Goal: Task Accomplishment & Management: Manage account settings

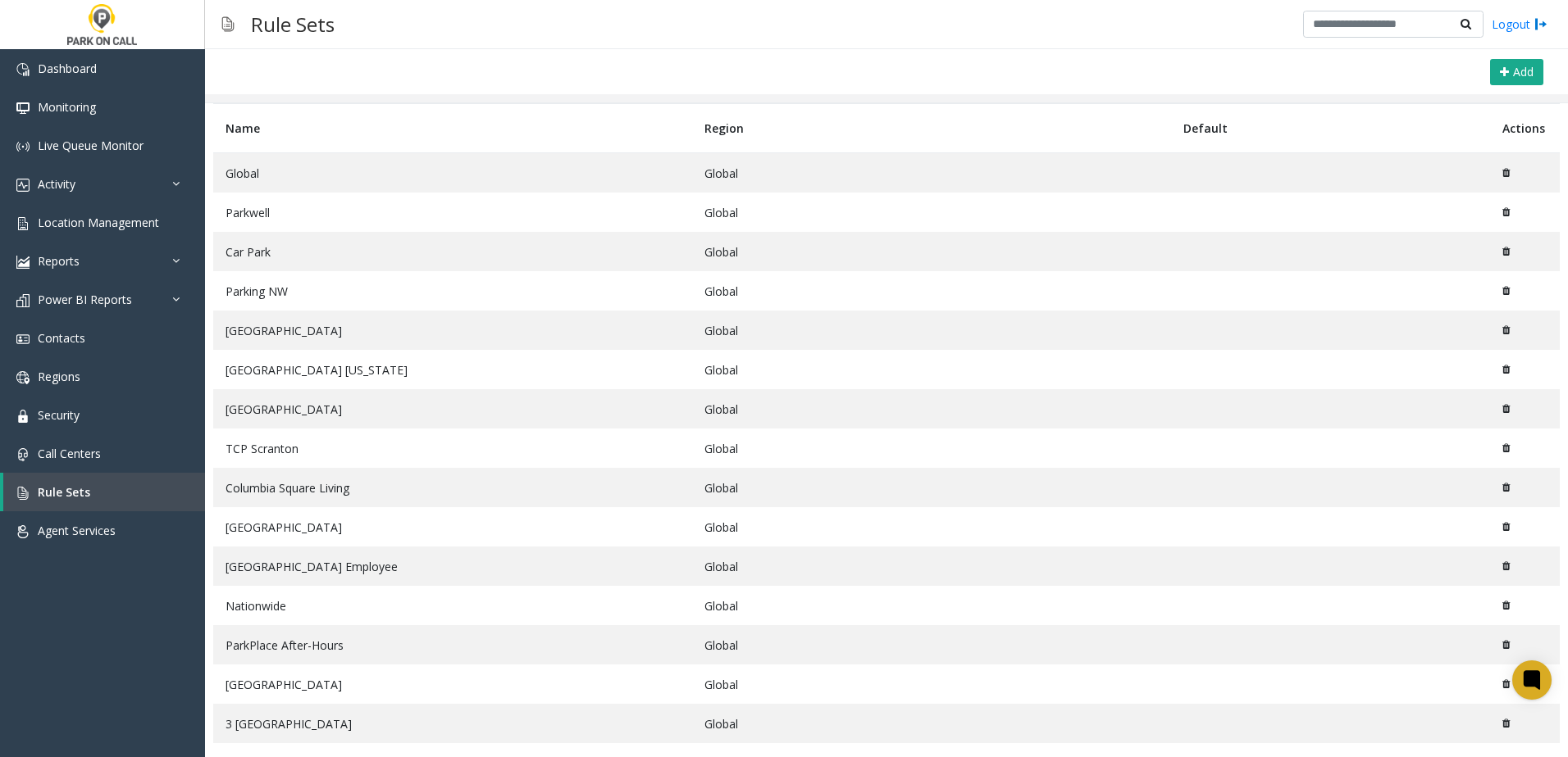
click at [254, 216] on td "Parkwell" at bounding box center [453, 212] width 479 height 40
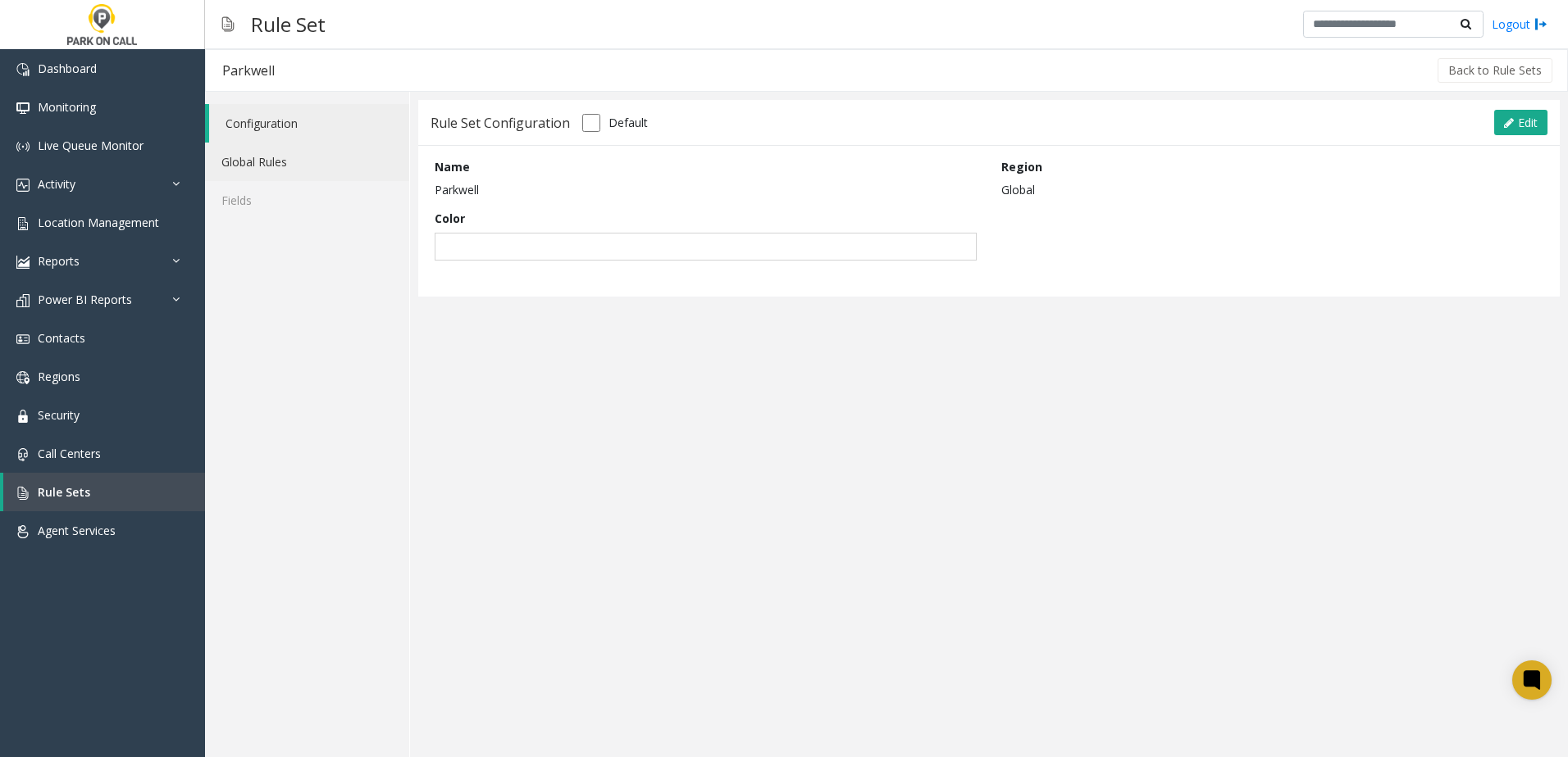
click at [300, 172] on link "Global Rules" at bounding box center [307, 162] width 204 height 39
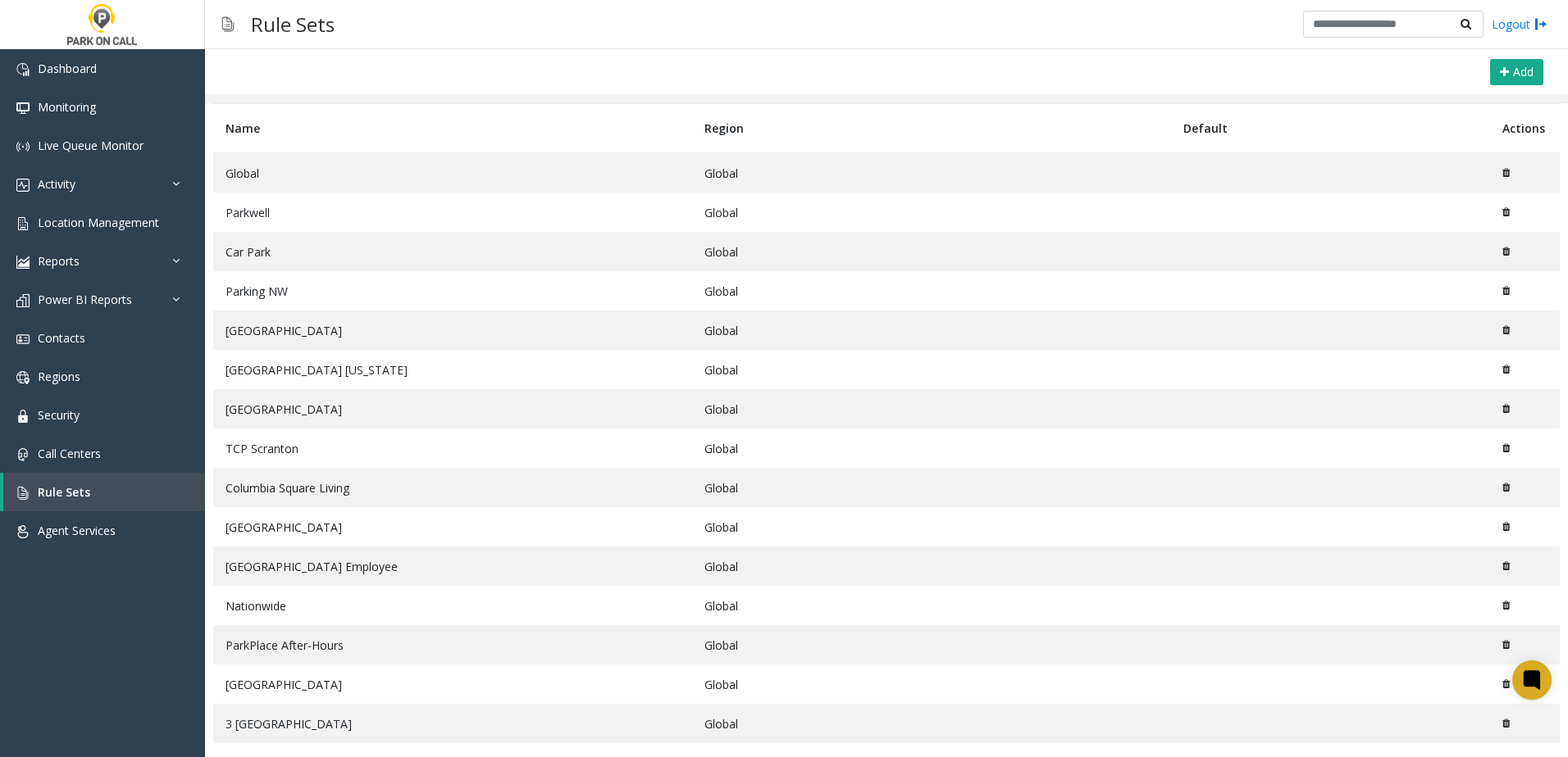
click at [247, 210] on td "Parkwell" at bounding box center [453, 212] width 479 height 40
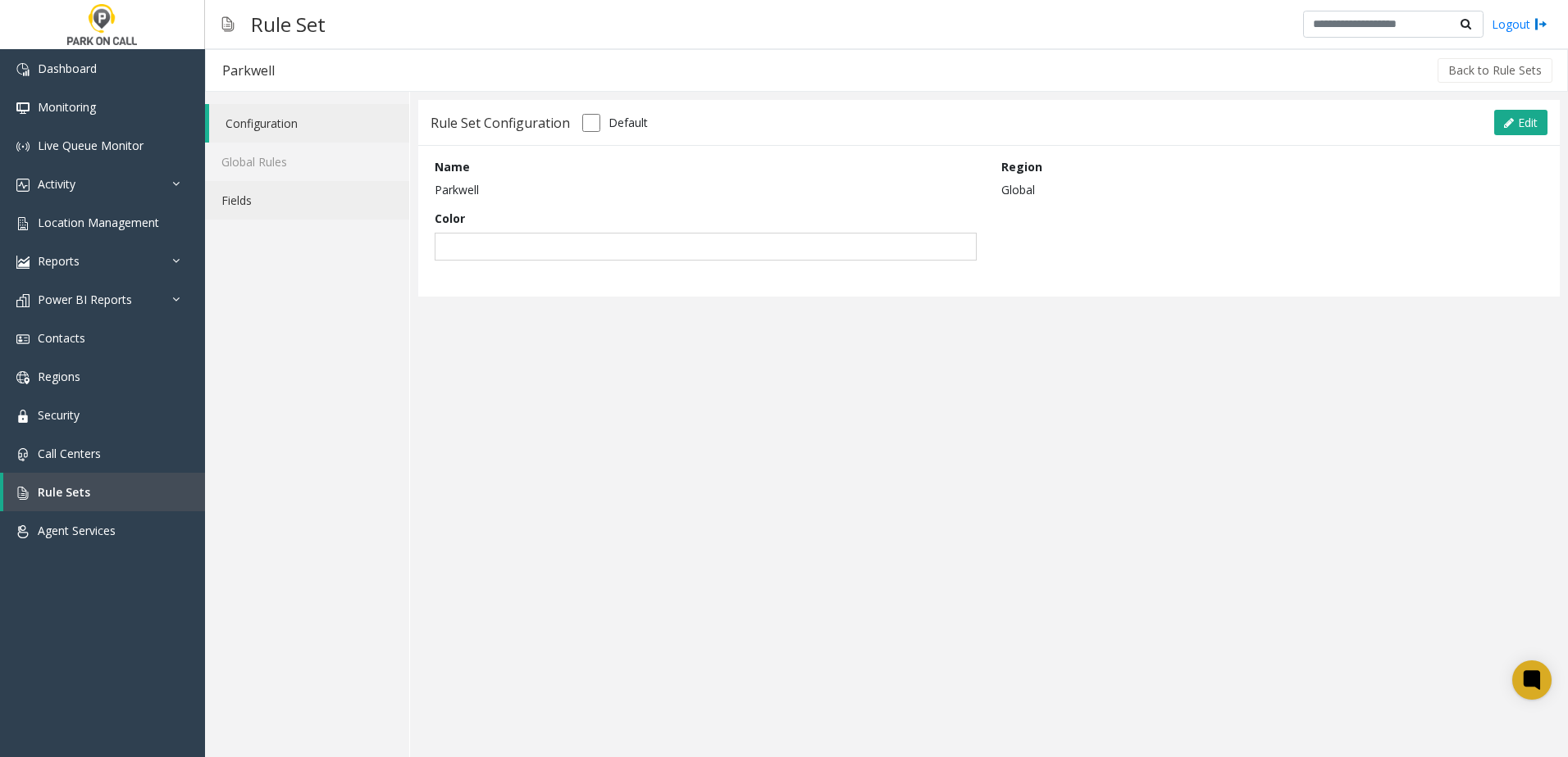
click at [271, 197] on link "Fields" at bounding box center [307, 201] width 204 height 39
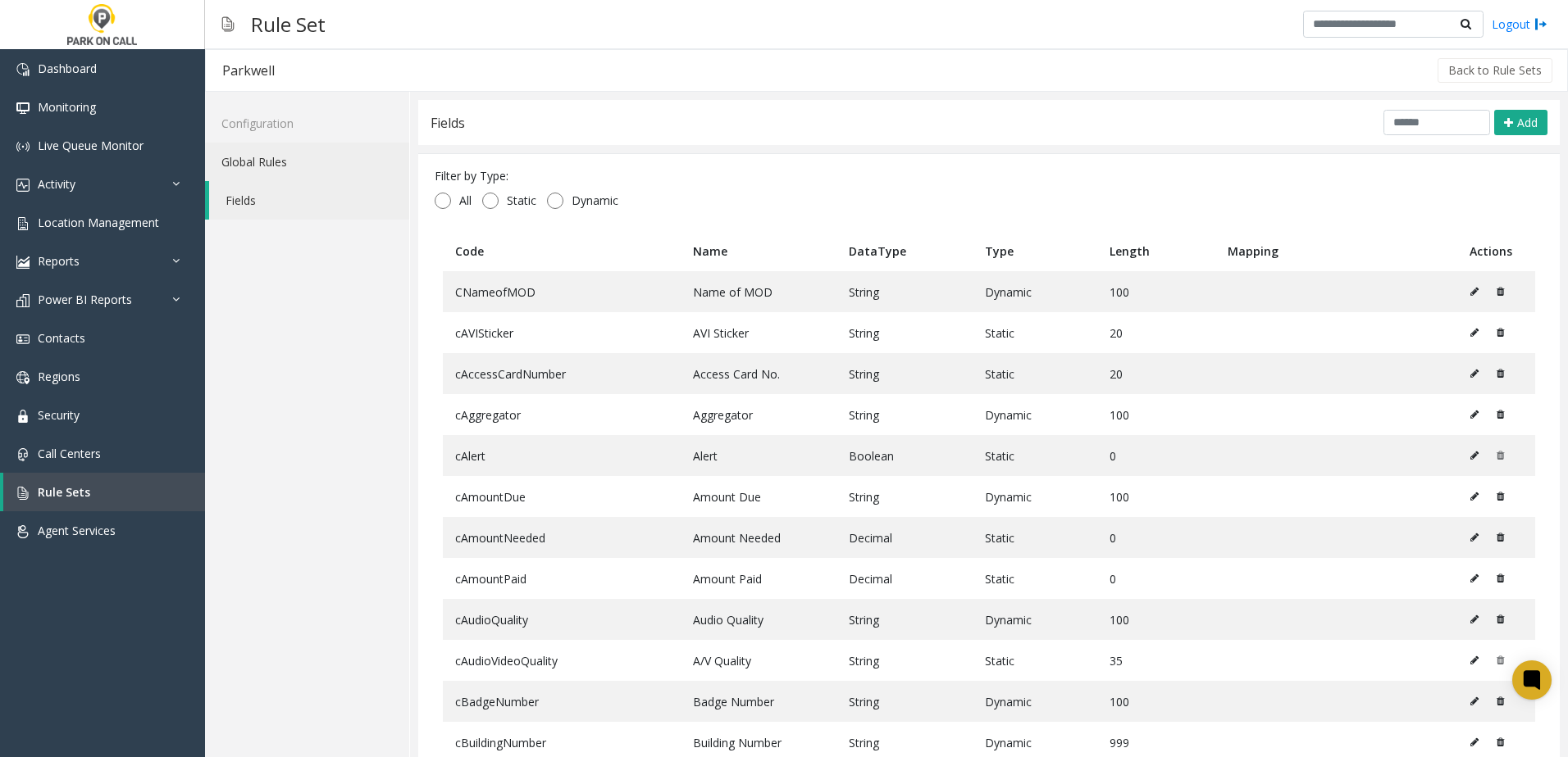
click at [277, 163] on link "Global Rules" at bounding box center [307, 162] width 204 height 39
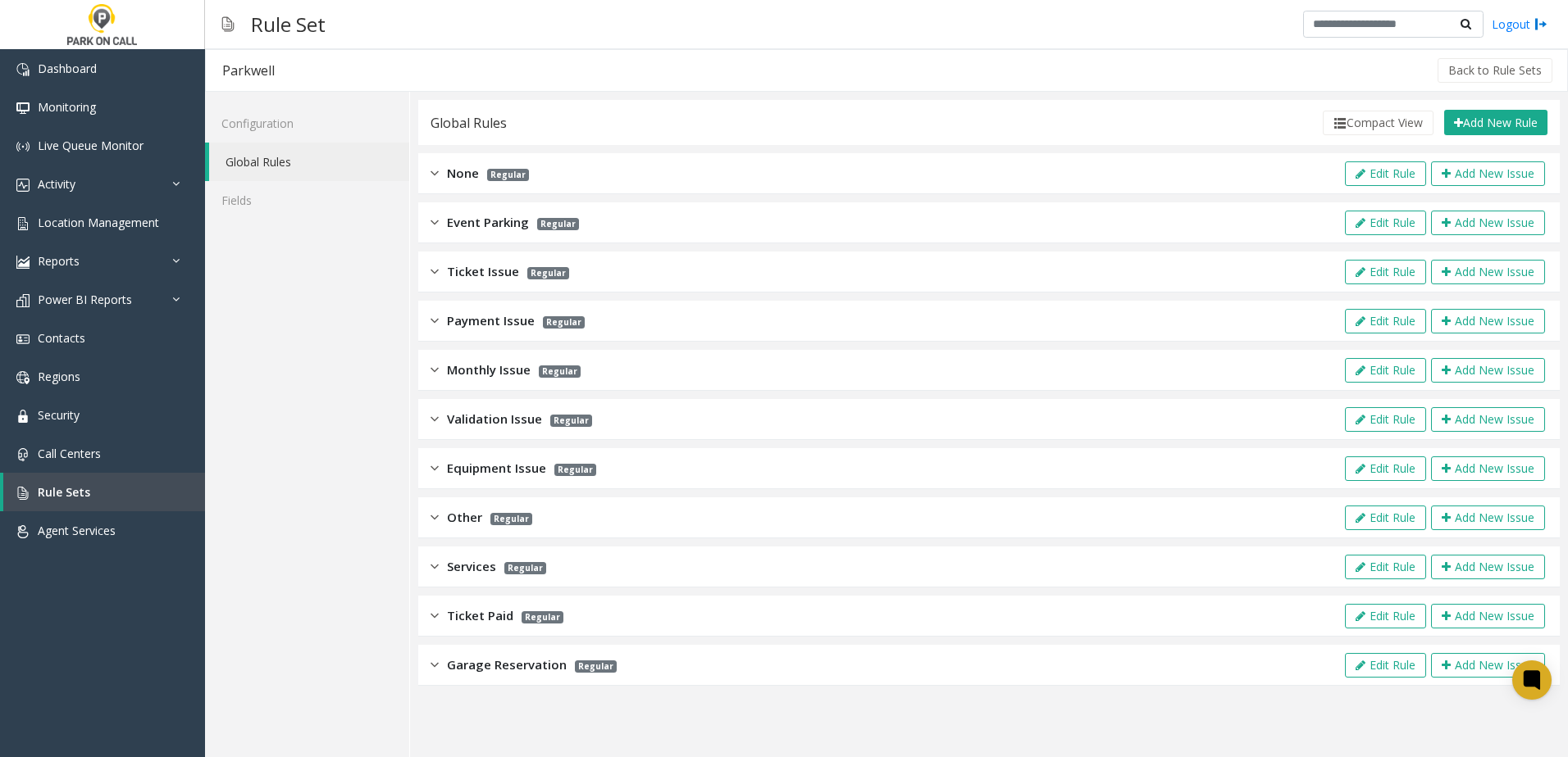
click at [432, 170] on img at bounding box center [434, 173] width 8 height 18
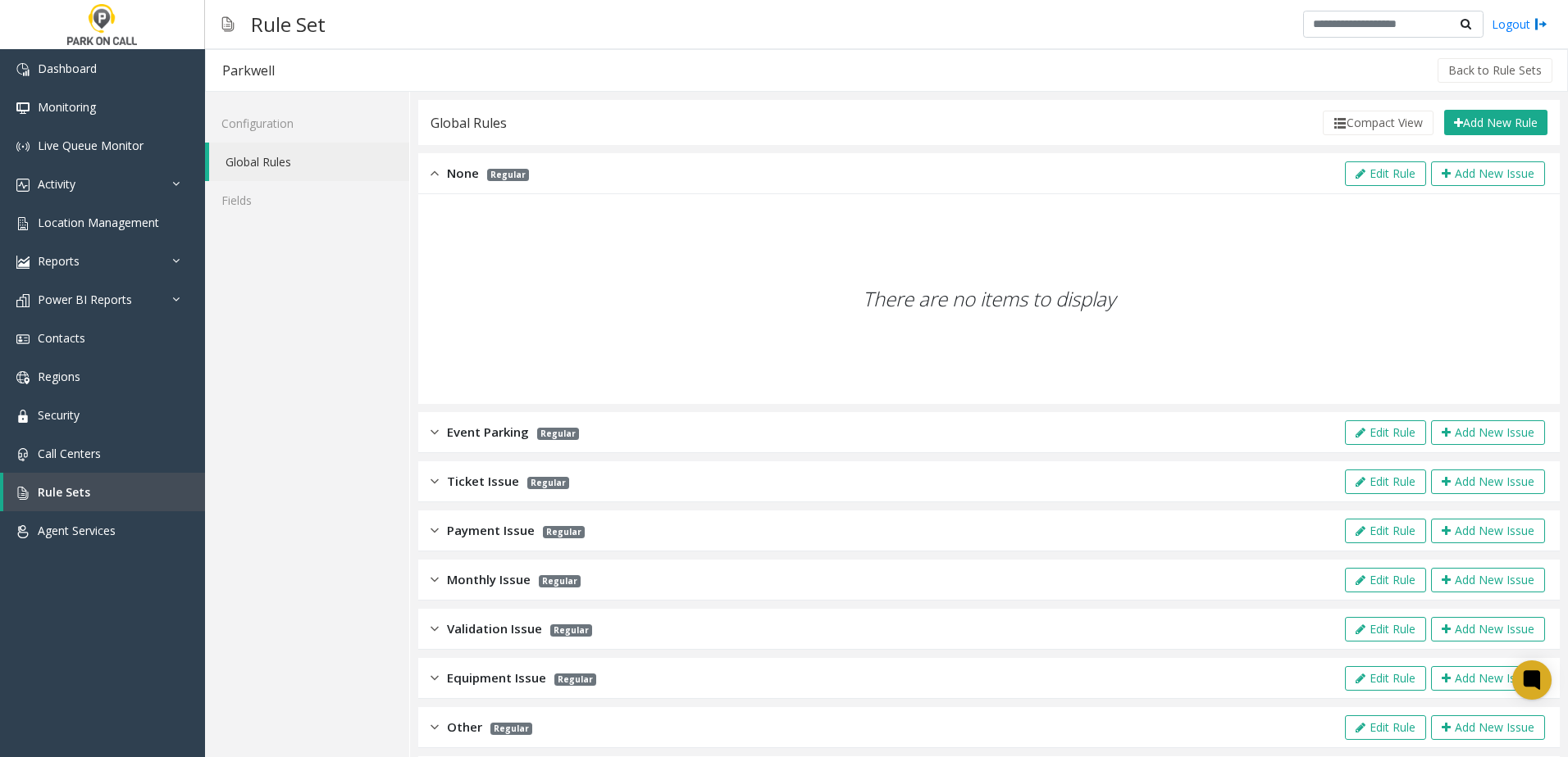
click at [431, 174] on img at bounding box center [434, 173] width 8 height 18
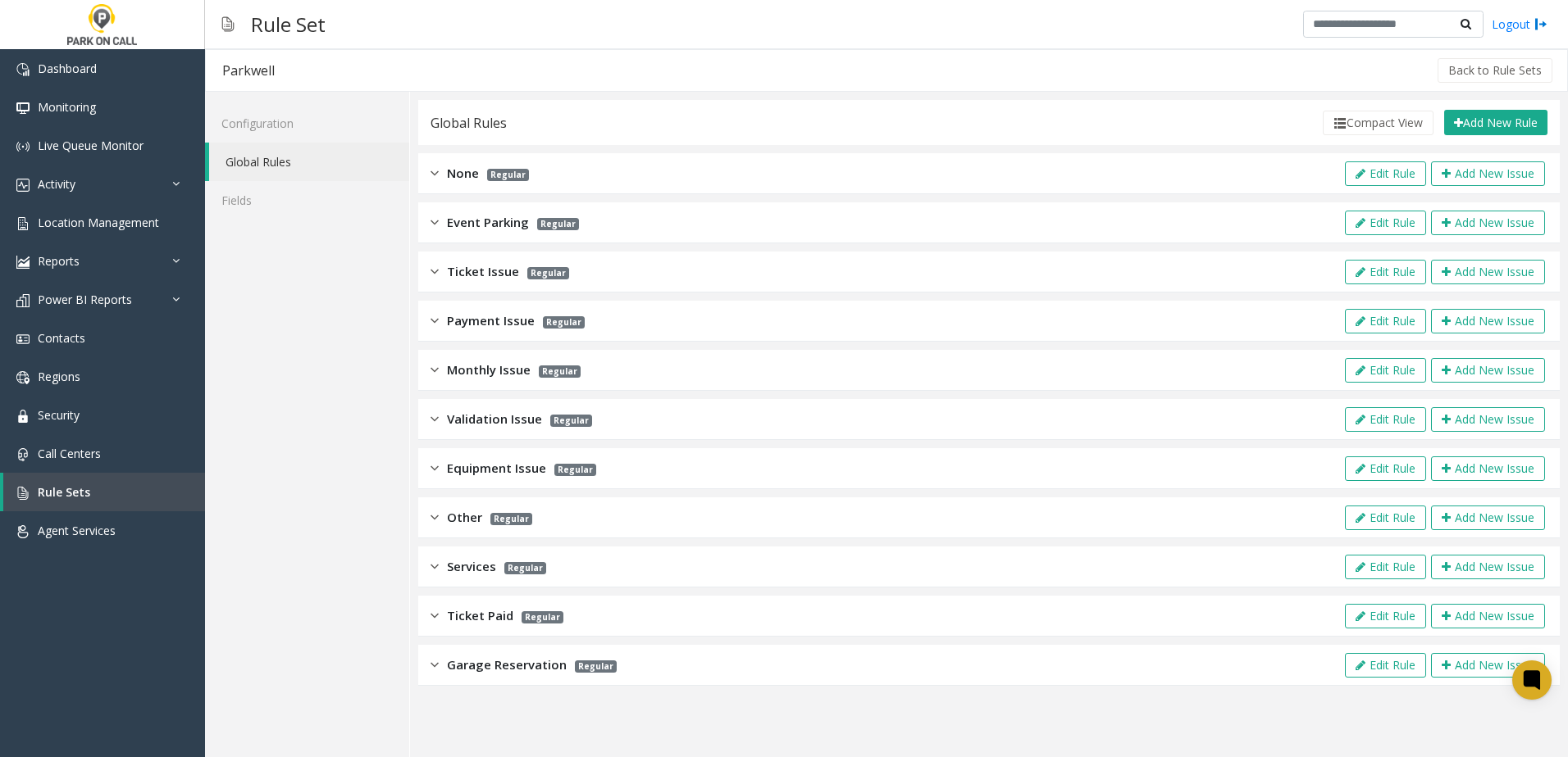
click at [495, 673] on span "Garage Reservation" at bounding box center [507, 665] width 120 height 18
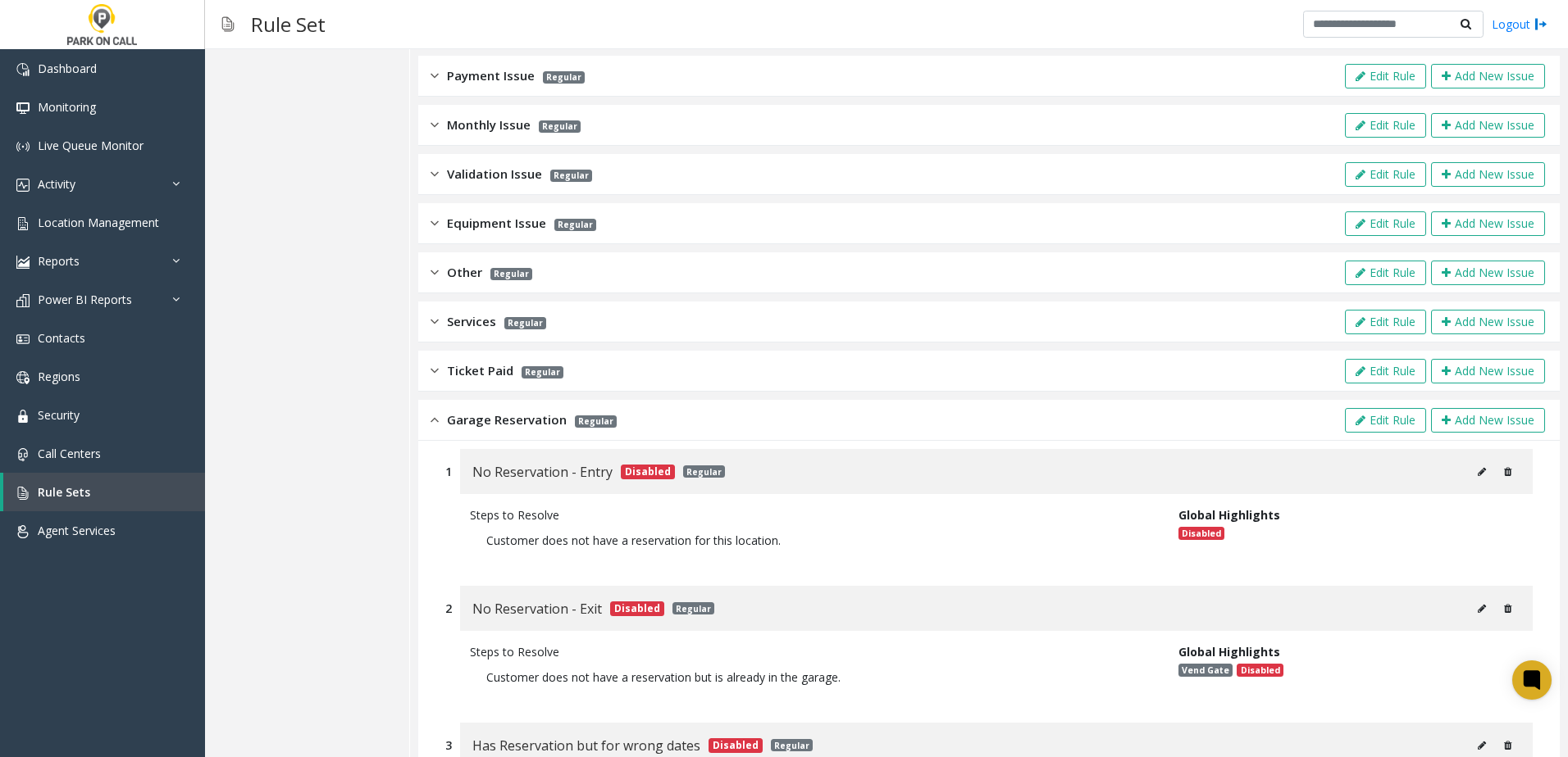
scroll to position [246, 0]
click at [490, 420] on span "Garage Reservation" at bounding box center [507, 419] width 120 height 18
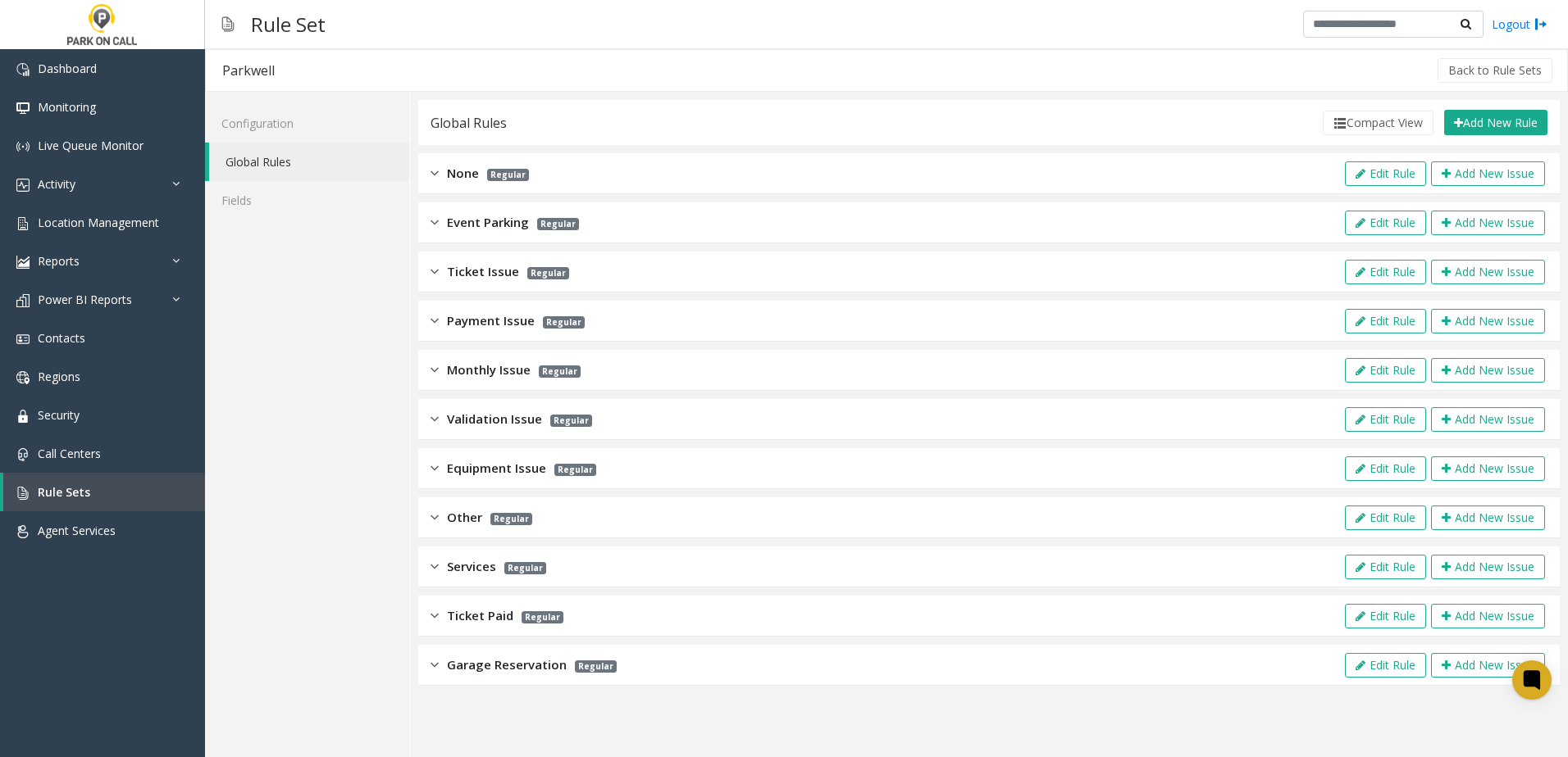
click at [430, 667] on div "Garage Reservation Regular Edit Rule Add New Issue" at bounding box center [989, 665] width 1141 height 41
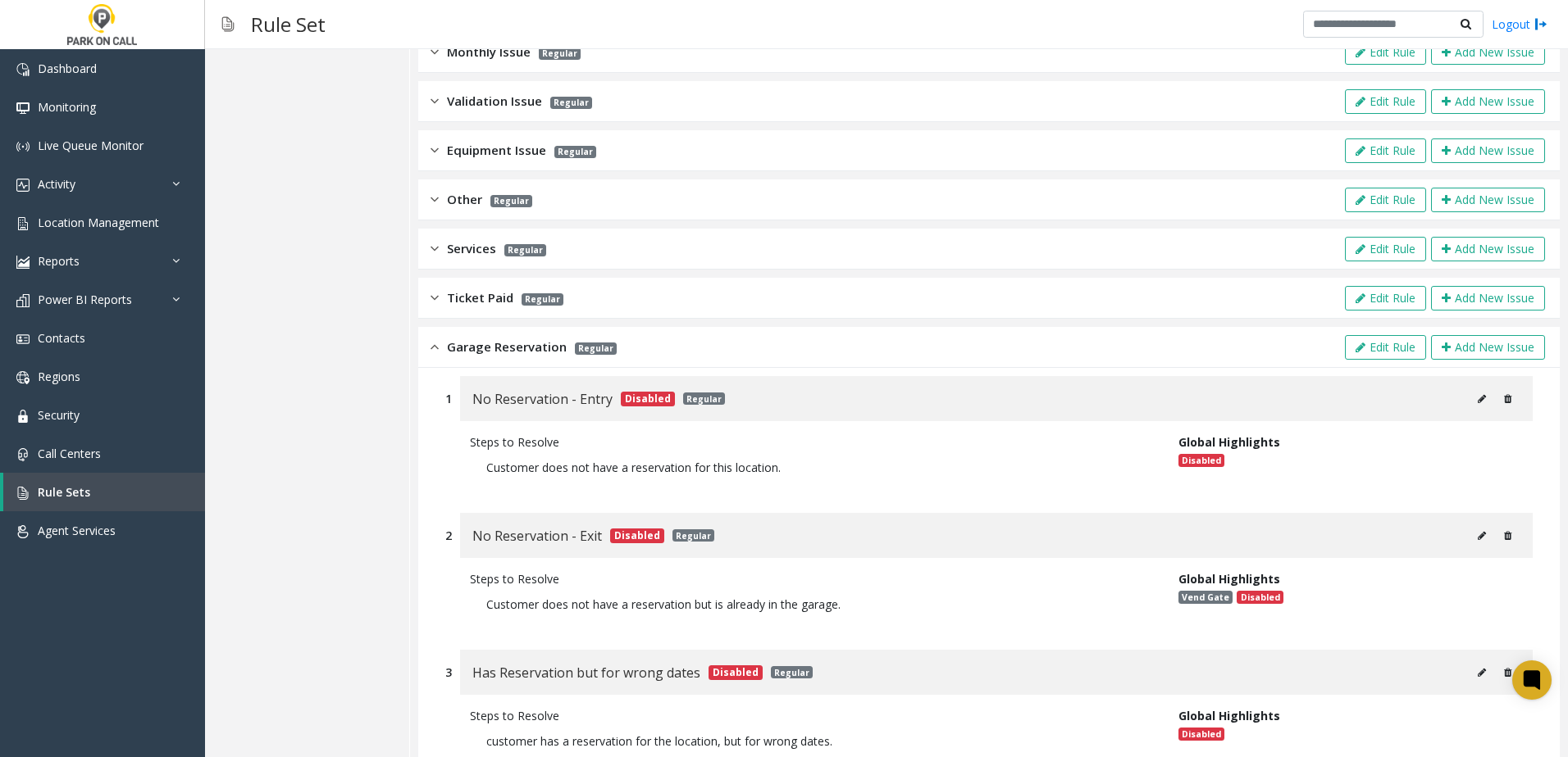
scroll to position [328, 0]
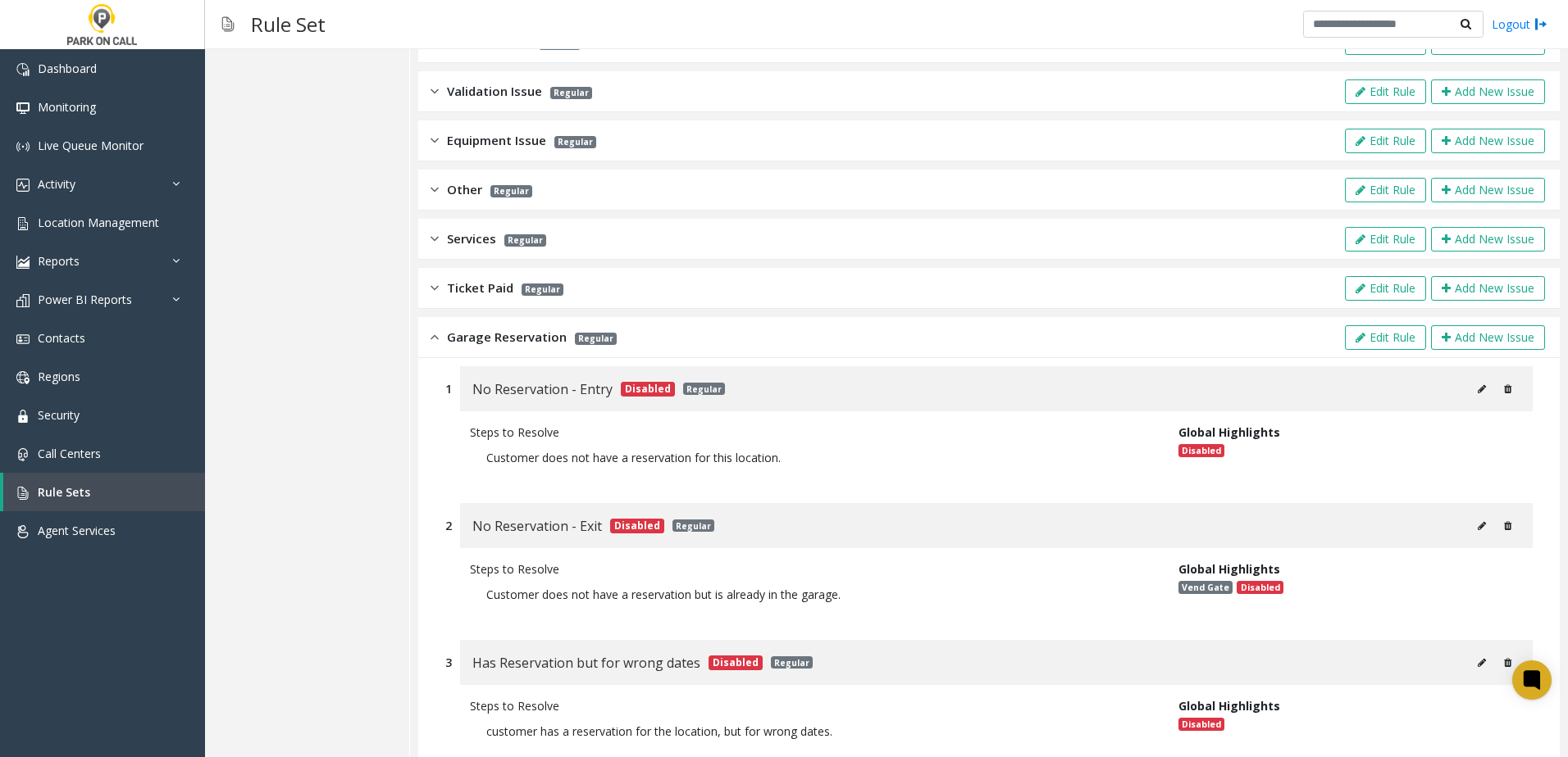
click at [430, 335] on div "Garage Reservation Regular Edit Rule Add New Issue" at bounding box center [989, 337] width 1141 height 41
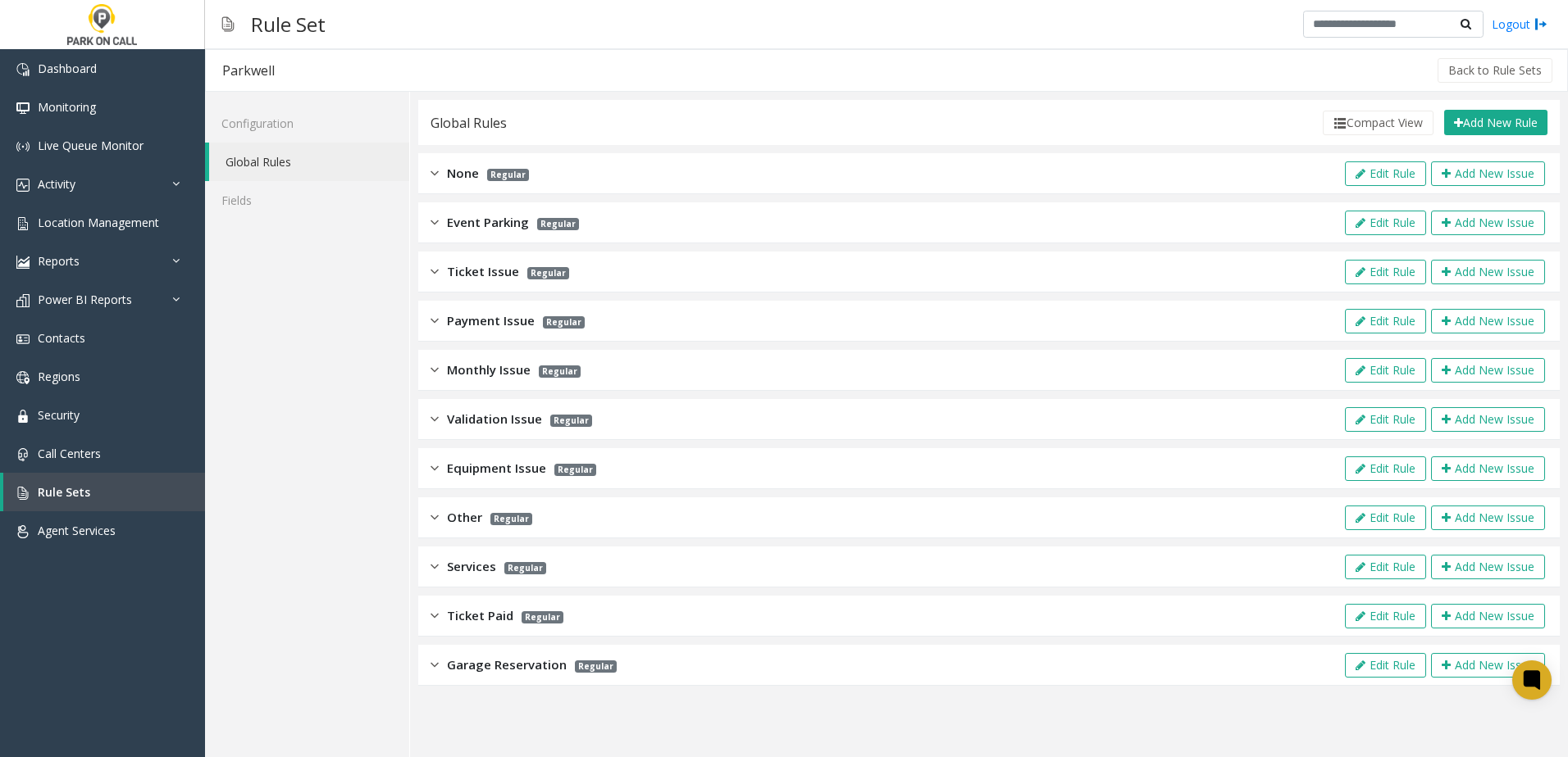
click at [460, 516] on span "Other" at bounding box center [465, 517] width 35 height 18
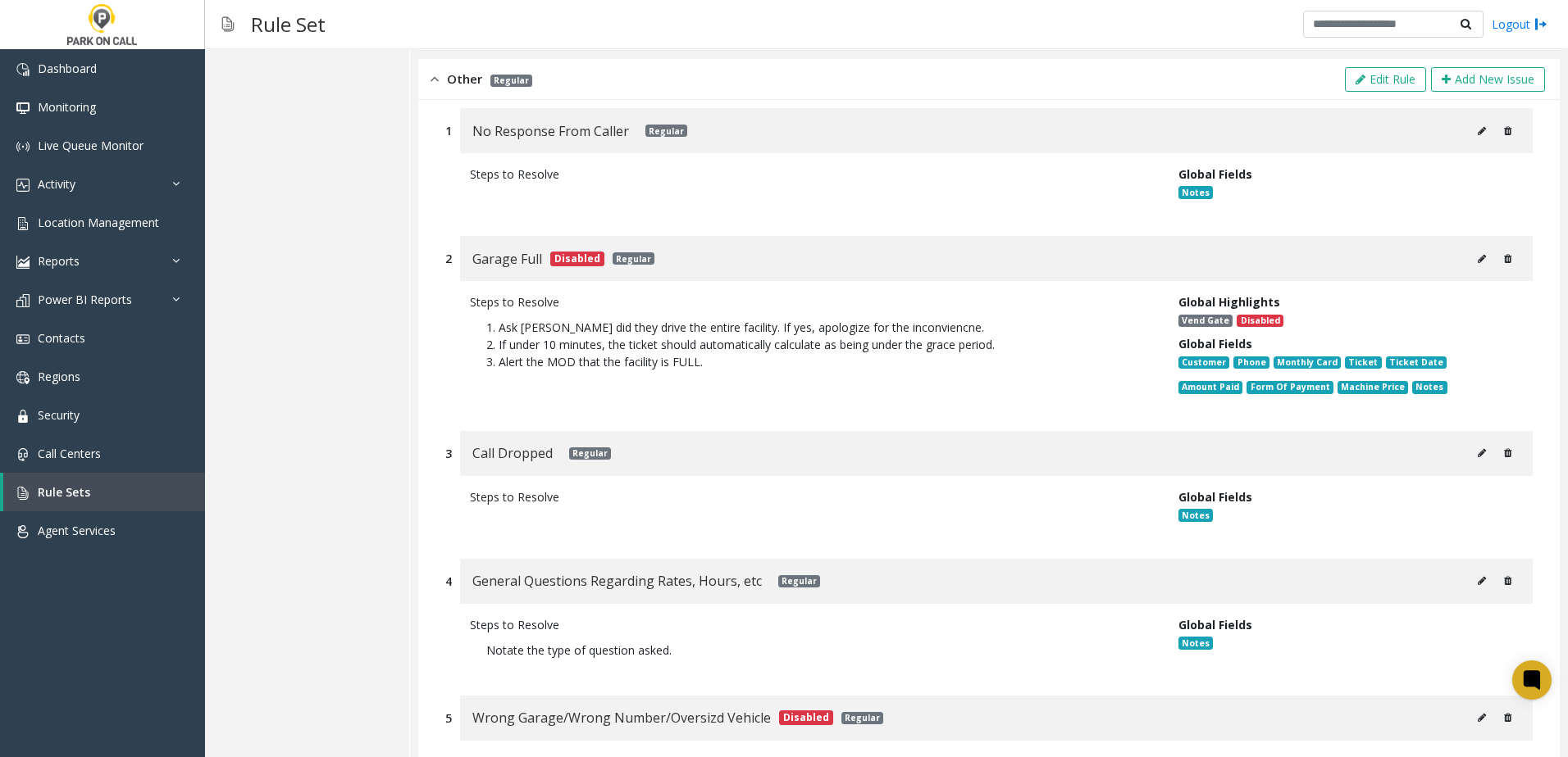
scroll to position [82, 0]
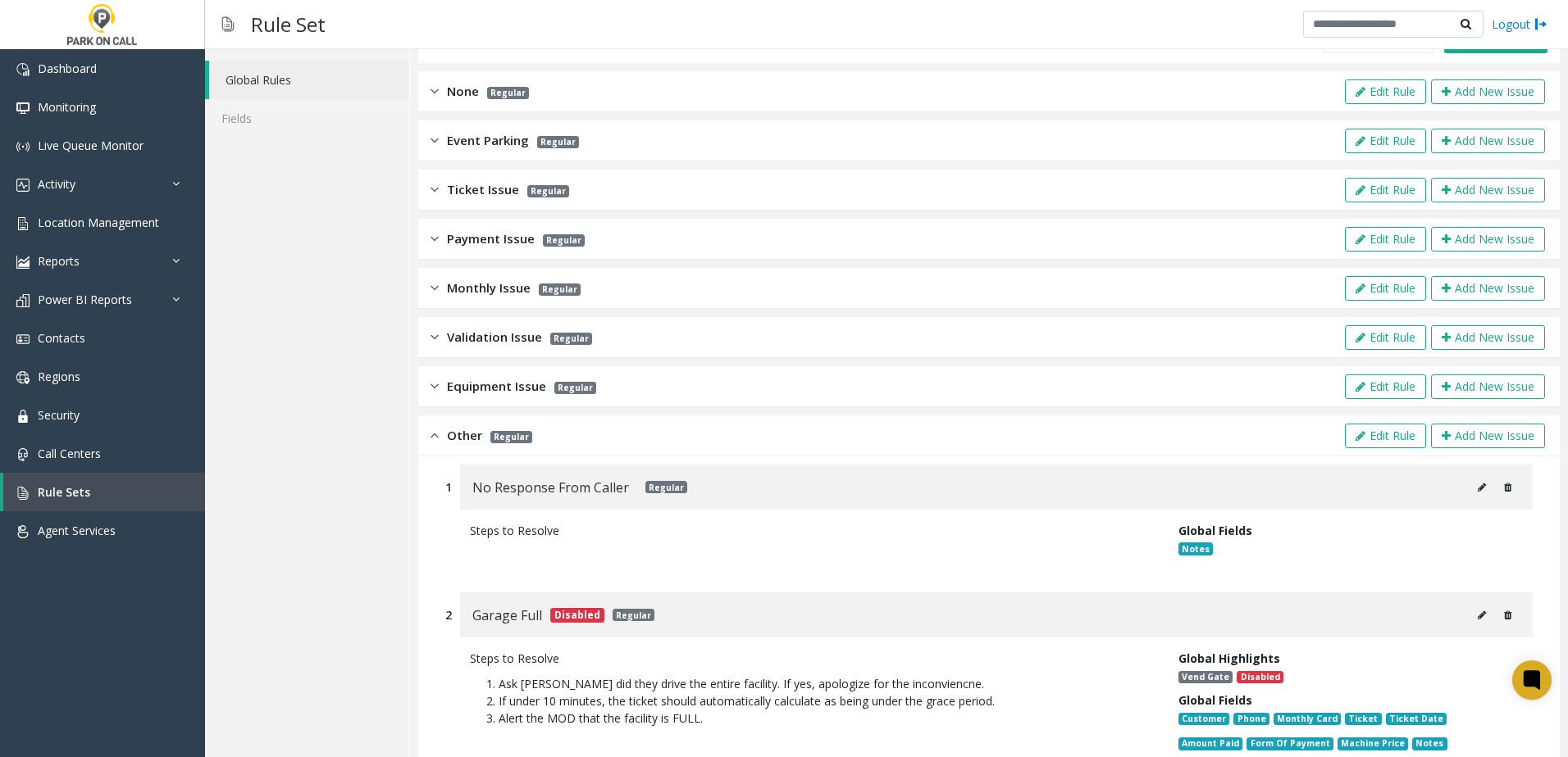
click at [467, 438] on span "Other" at bounding box center [465, 435] width 35 height 18
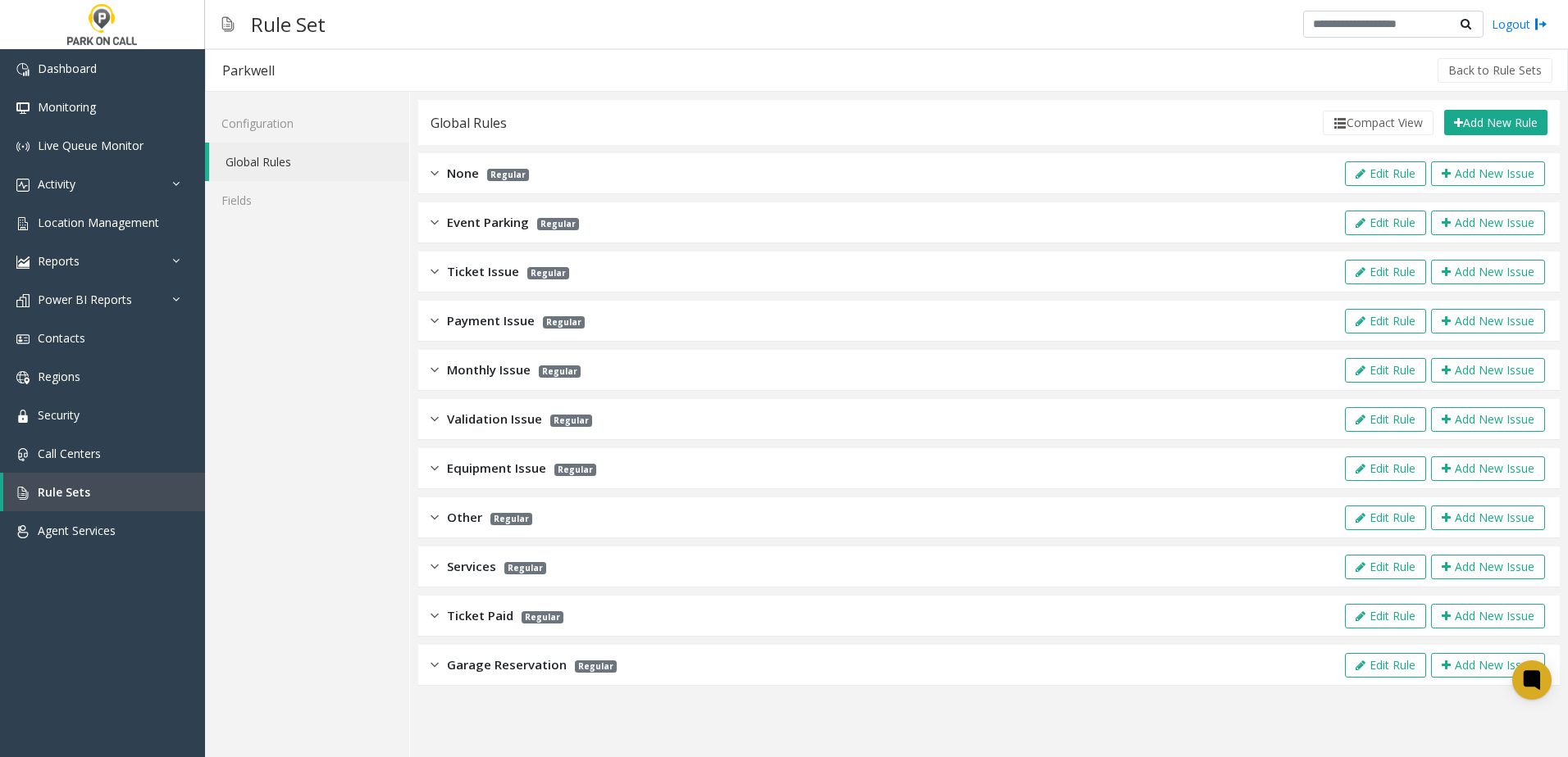
click at [460, 566] on span "Services" at bounding box center [472, 566] width 49 height 18
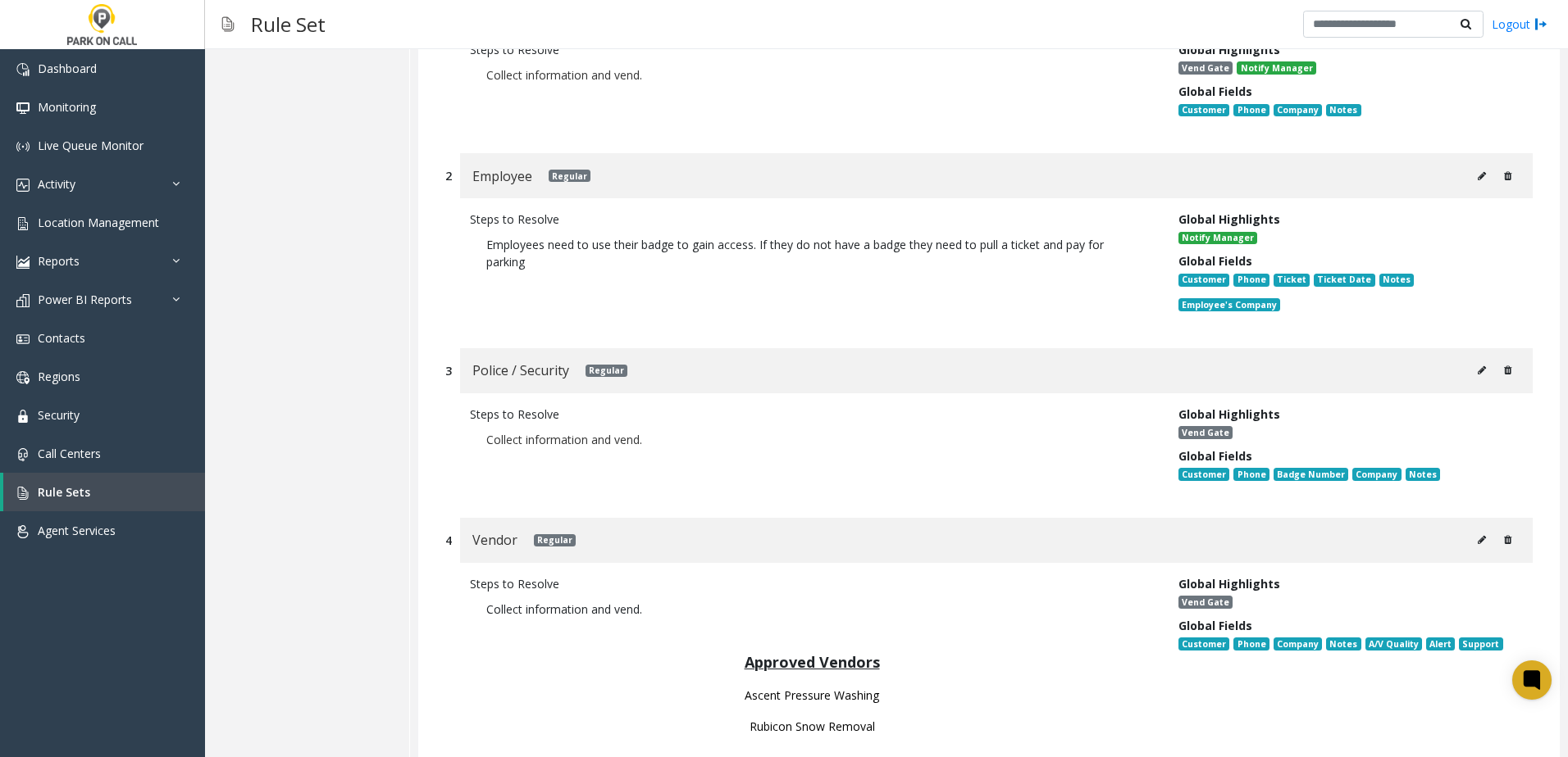
scroll to position [656, 0]
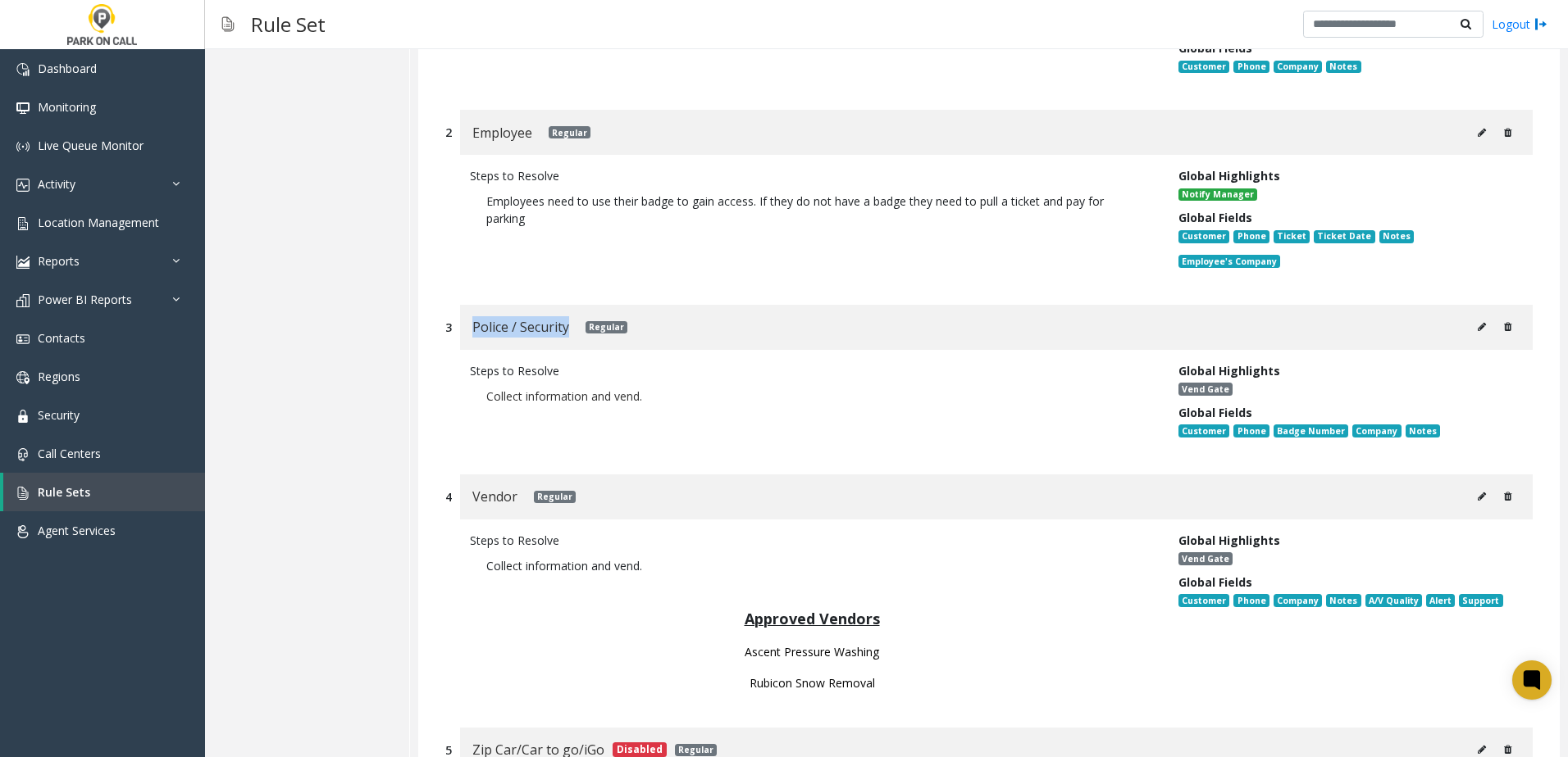
drag, startPoint x: 571, startPoint y: 329, endPoint x: 462, endPoint y: 320, distance: 109.4
click at [462, 320] on div "Police / Security Regular" at bounding box center [996, 327] width 1072 height 45
drag, startPoint x: 462, startPoint y: 320, endPoint x: 474, endPoint y: 328, distance: 14.4
click at [474, 328] on span "Police / Security" at bounding box center [520, 327] width 97 height 21
click at [477, 327] on span "Police / Security" at bounding box center [520, 327] width 97 height 21
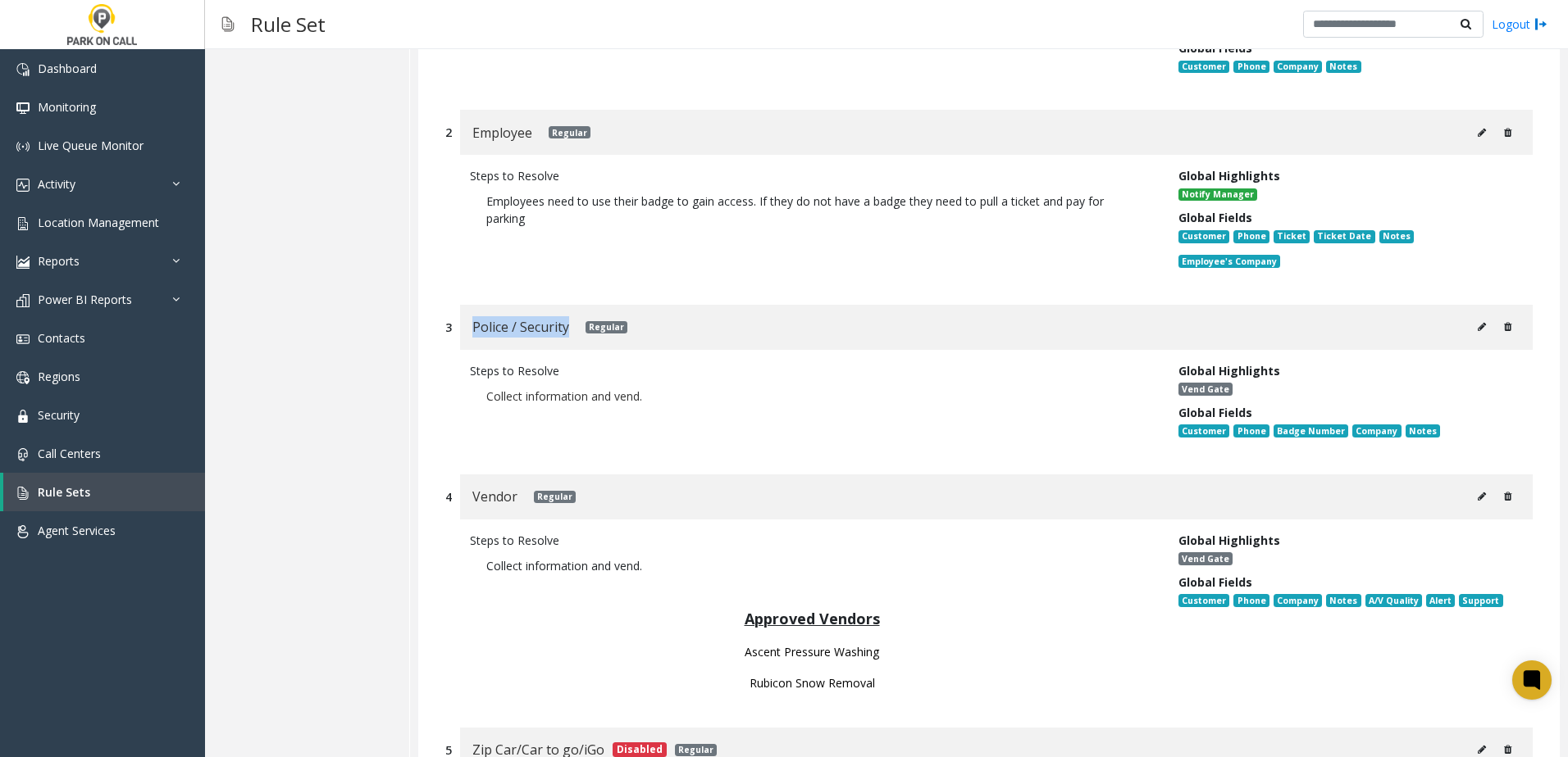
drag, startPoint x: 475, startPoint y: 329, endPoint x: 568, endPoint y: 332, distance: 93.0
click at [568, 332] on span "Police / Security" at bounding box center [520, 327] width 97 height 21
click at [538, 332] on span "Police / Security" at bounding box center [520, 327] width 97 height 21
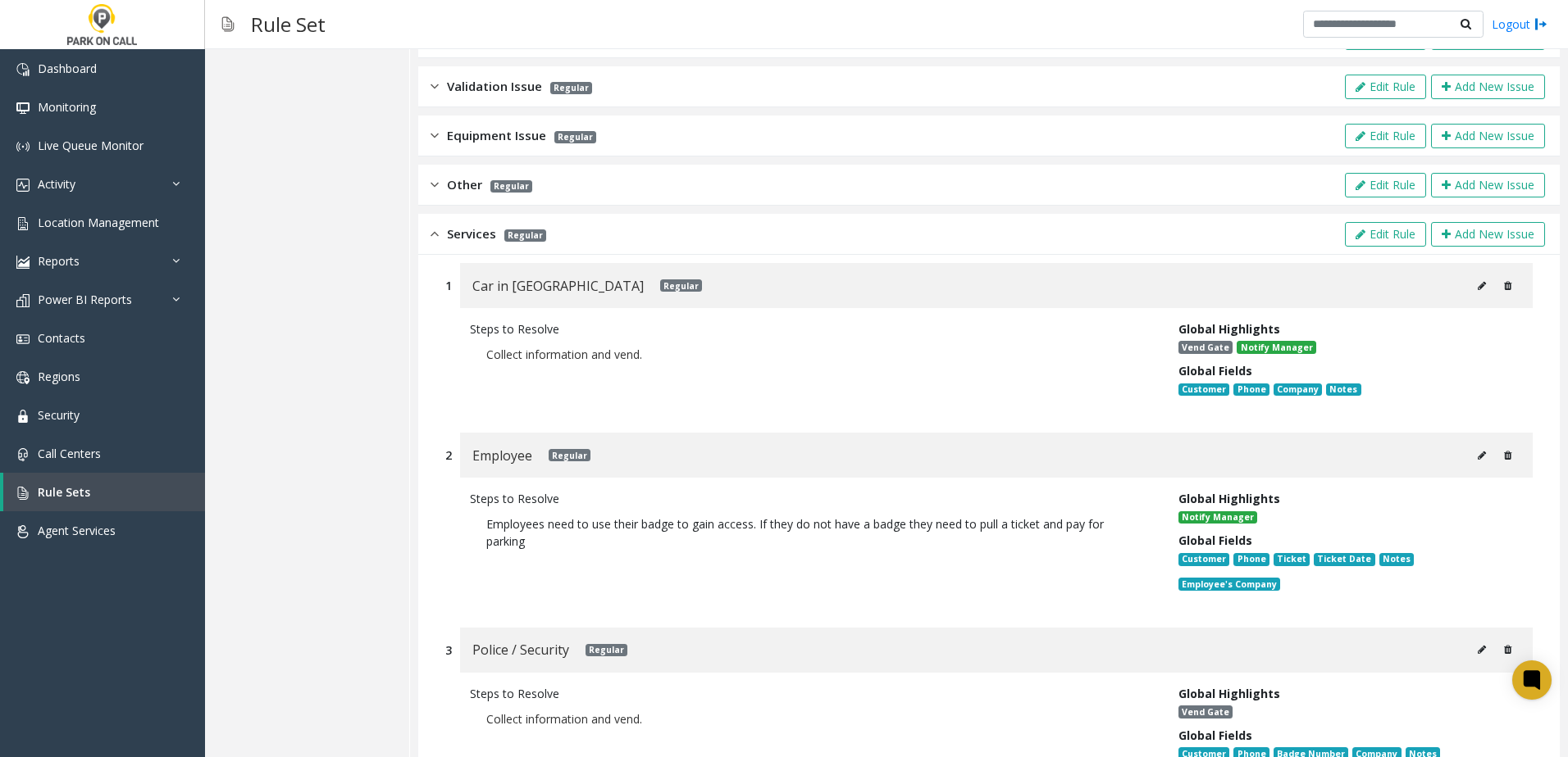
scroll to position [82, 0]
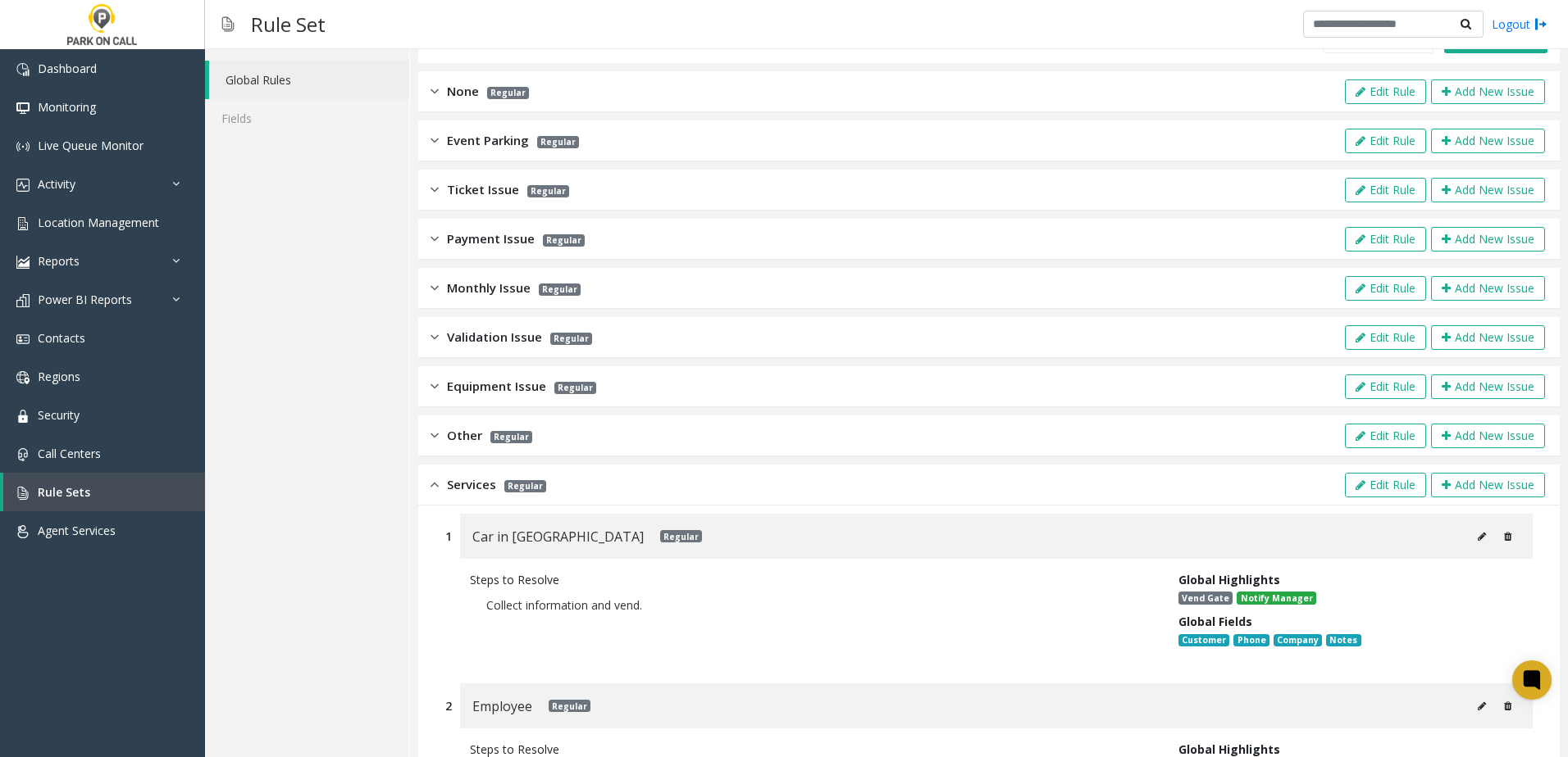
click at [470, 475] on span "Services" at bounding box center [472, 484] width 49 height 18
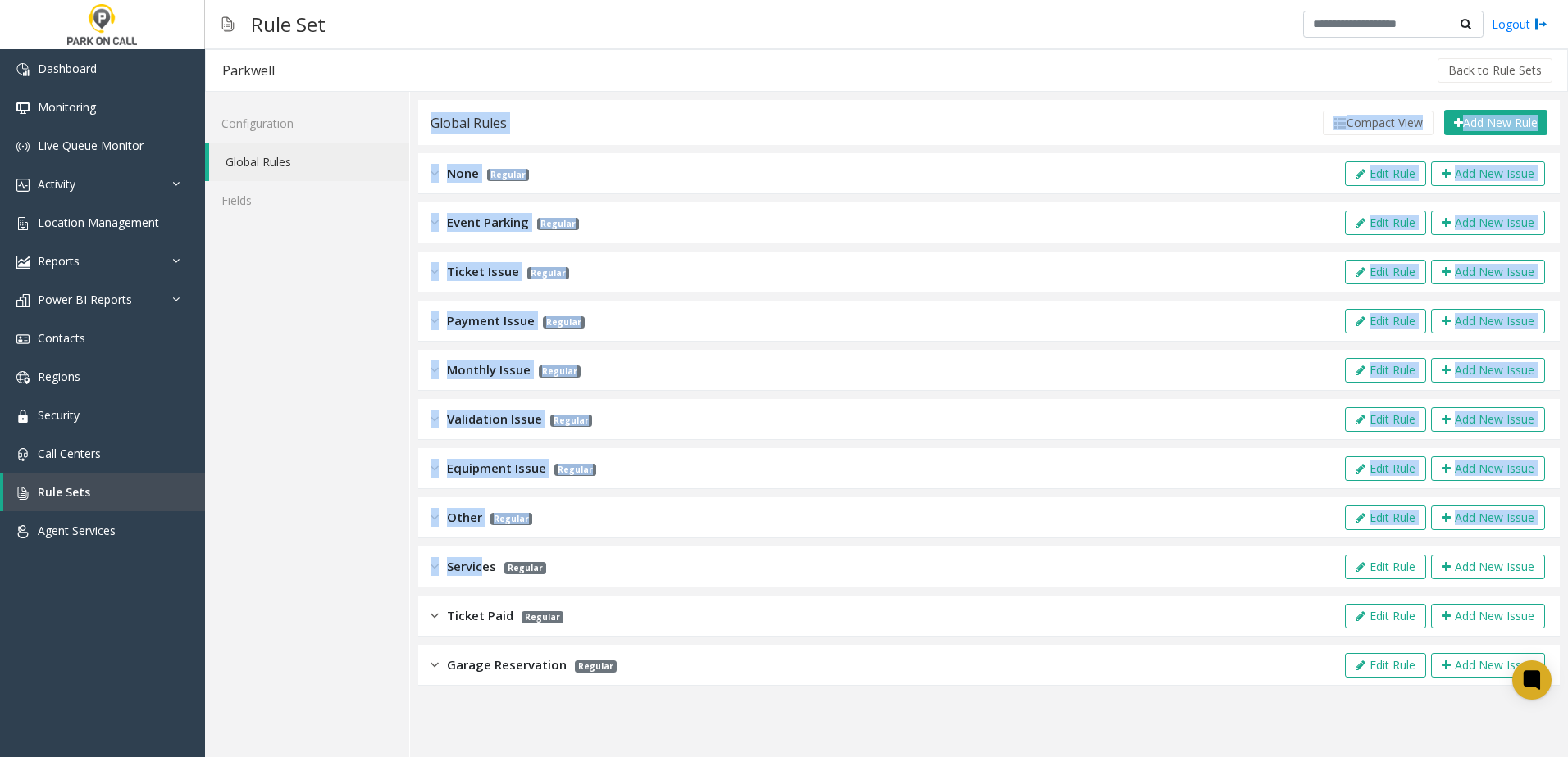
drag, startPoint x: 482, startPoint y: 568, endPoint x: 399, endPoint y: 569, distance: 83.0
click at [399, 569] on div "Configuration Global Rules Fields Global Rules Compact View Add New Rule Export…" at bounding box center [887, 424] width 1363 height 665
drag, startPoint x: 399, startPoint y: 569, endPoint x: 373, endPoint y: 569, distance: 26.0
click at [373, 569] on div "Configuration Global Rules Fields" at bounding box center [307, 424] width 205 height 665
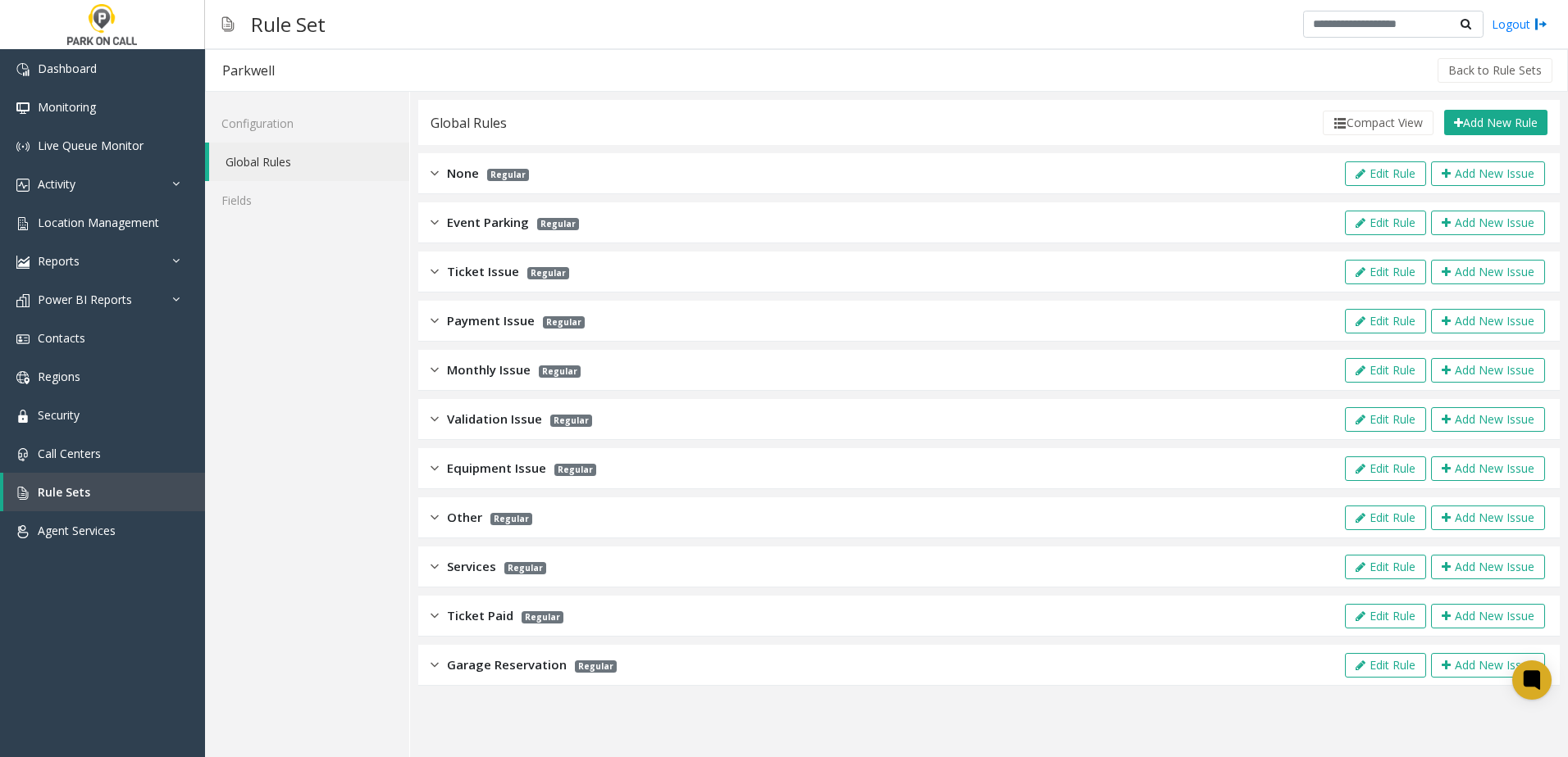
click at [601, 591] on div "Global Rules Compact View Add New Rule Export to PDF Export to Excel Issue Vend…" at bounding box center [989, 393] width 1141 height 586
drag, startPoint x: 412, startPoint y: 576, endPoint x: 401, endPoint y: 568, distance: 13.6
click at [411, 574] on div "Global Rules Compact View Add New Rule Export to PDF Export to Excel Issue Vend…" at bounding box center [989, 424] width 1158 height 665
click at [400, 567] on div "Configuration Global Rules Fields" at bounding box center [307, 424] width 205 height 665
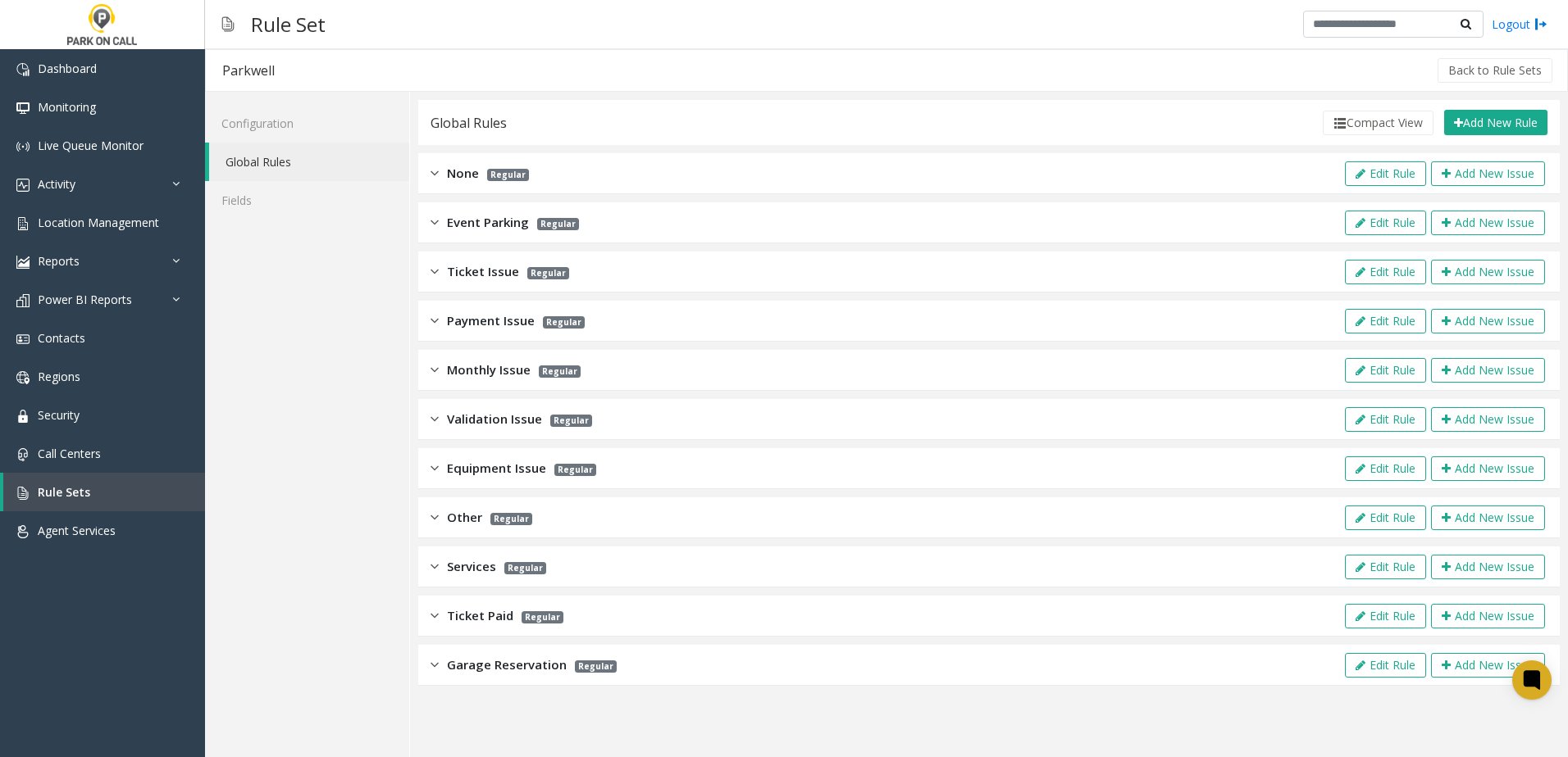
click at [470, 373] on span "Monthly Issue" at bounding box center [489, 370] width 84 height 18
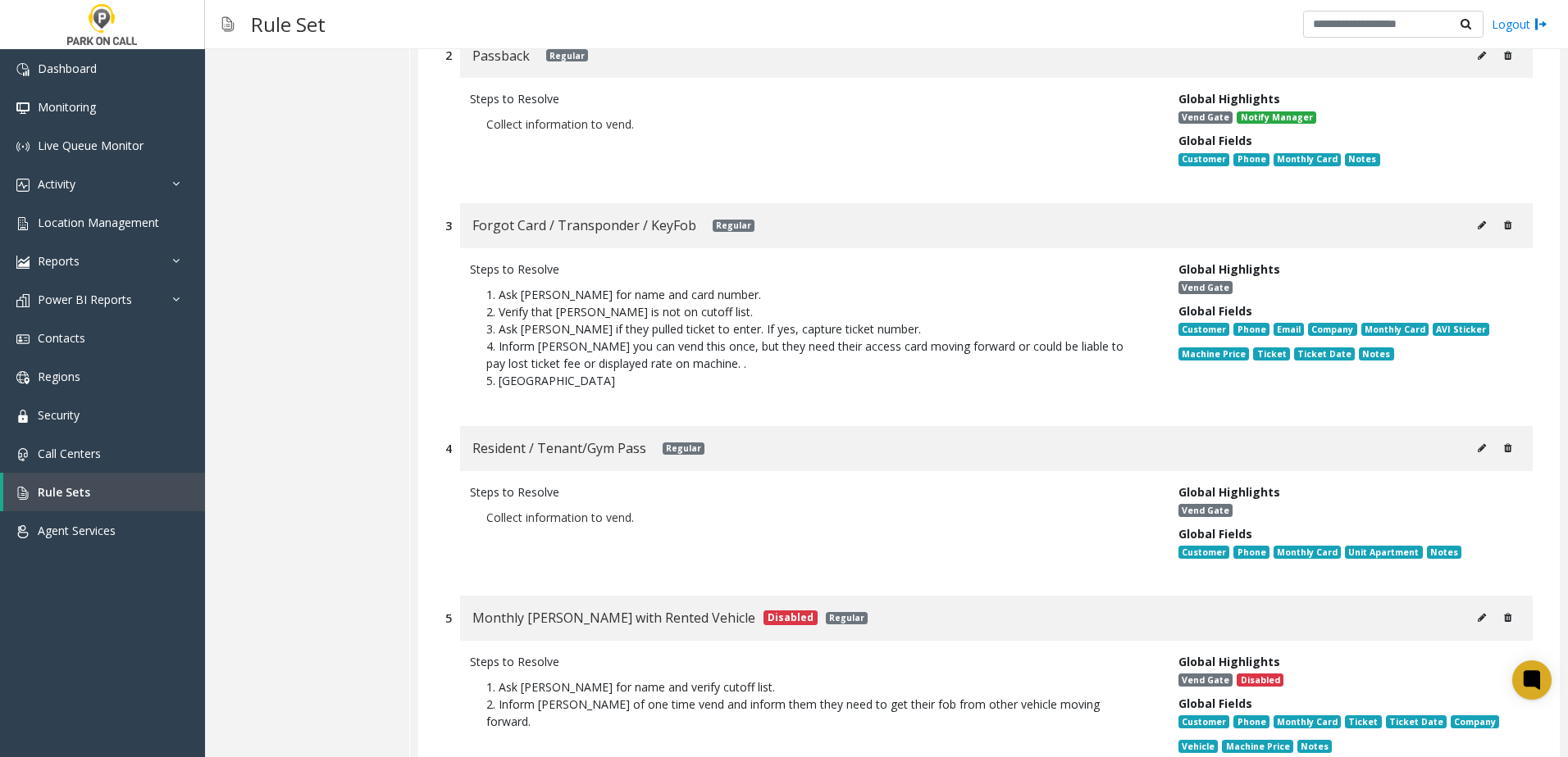
scroll to position [574, 0]
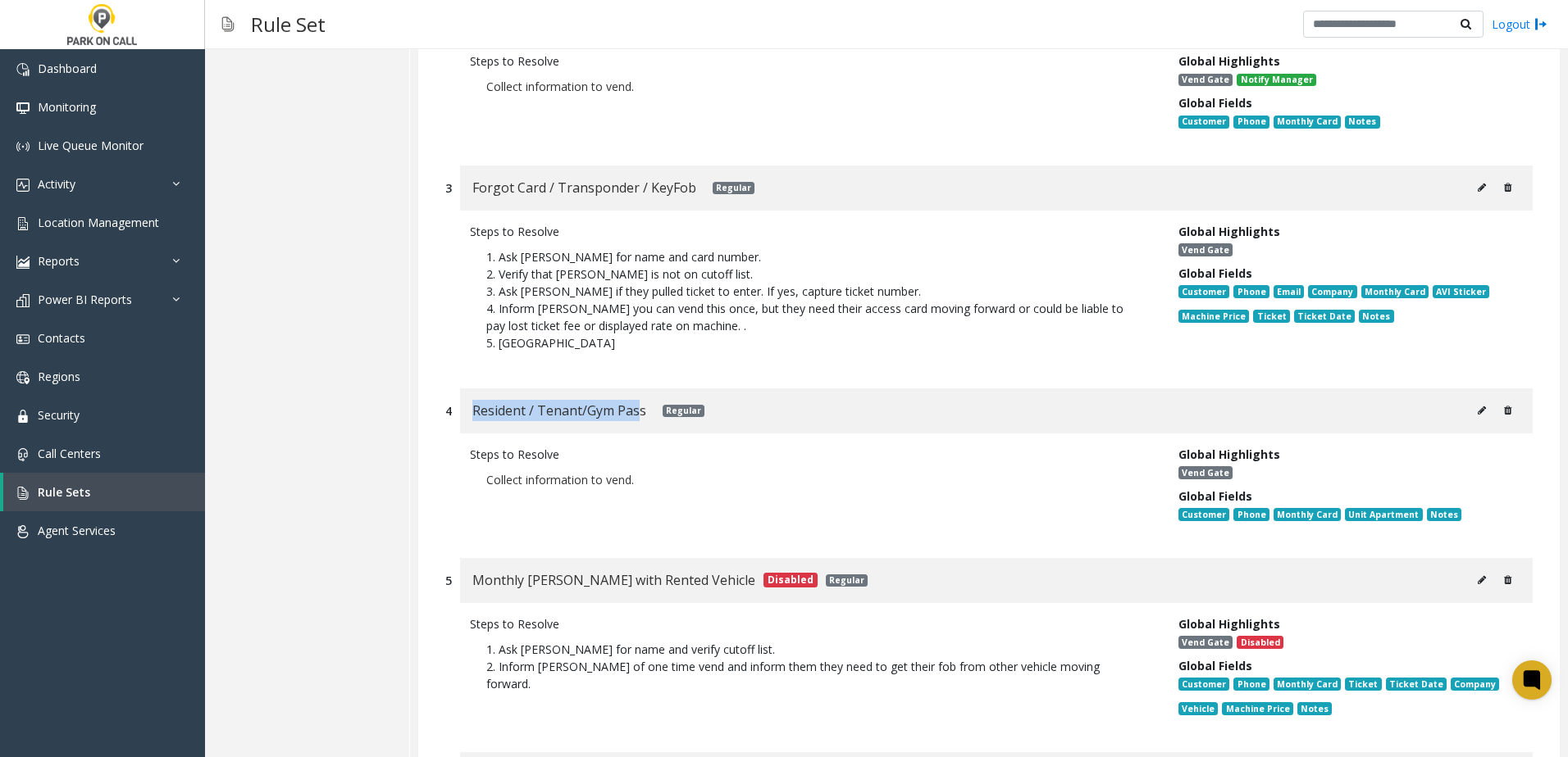
drag, startPoint x: 640, startPoint y: 413, endPoint x: 467, endPoint y: 411, distance: 173.0
click at [467, 411] on div "Resident / Tenant/Gym Pass Regular" at bounding box center [996, 410] width 1072 height 45
drag, startPoint x: 467, startPoint y: 411, endPoint x: 534, endPoint y: 411, distance: 67.0
click at [534, 411] on span "Resident / Tenant/Gym Pass" at bounding box center [558, 410] width 173 height 21
drag, startPoint x: 537, startPoint y: 408, endPoint x: 581, endPoint y: 409, distance: 44.0
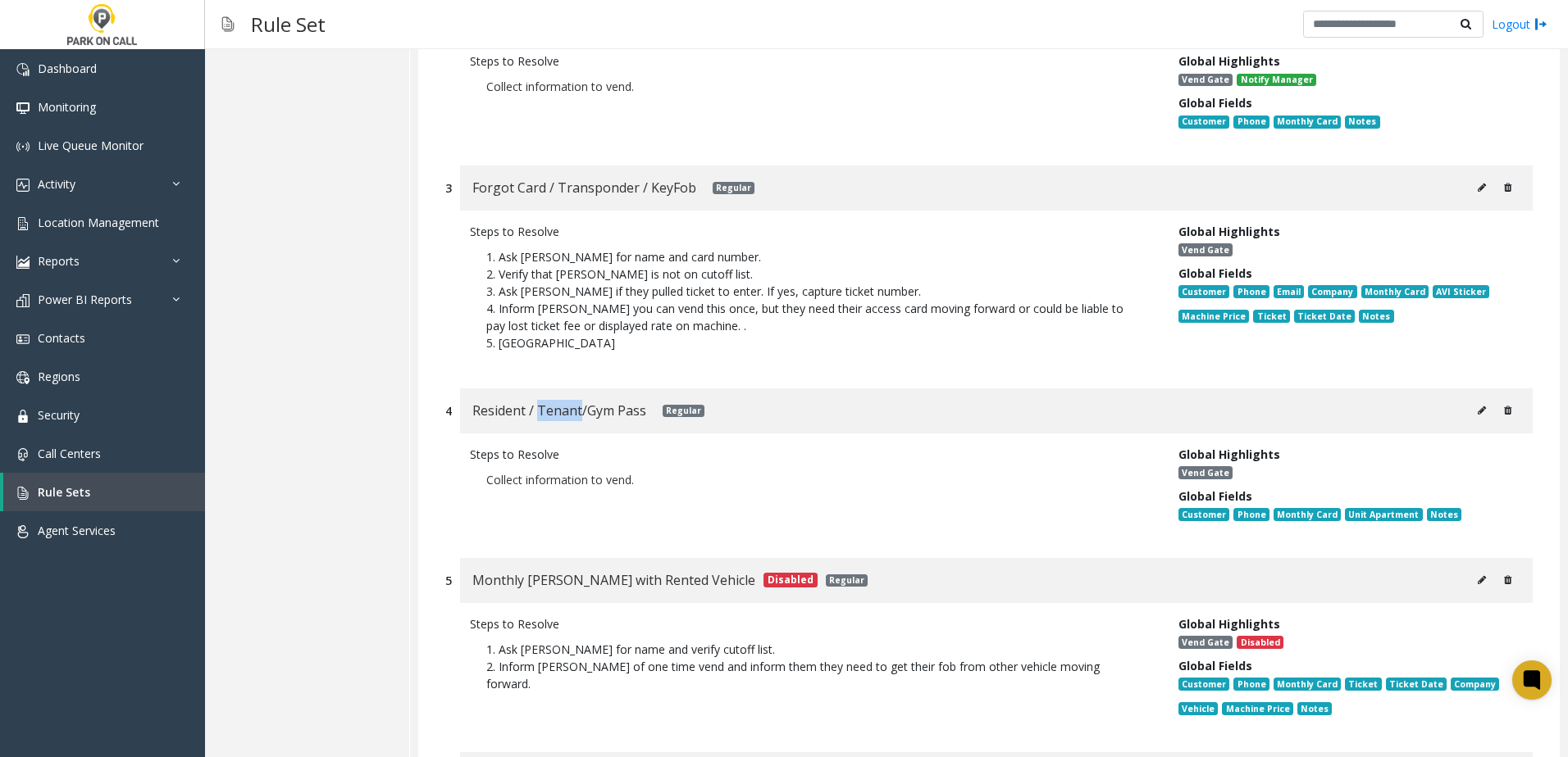
click at [581, 409] on span "Resident / Tenant/Gym Pass" at bounding box center [558, 410] width 173 height 21
click at [580, 414] on span "Resident / Tenant/Gym Pass" at bounding box center [558, 410] width 173 height 21
click at [581, 411] on span "Resident / Tenant/Gym Pass" at bounding box center [558, 410] width 173 height 21
drag, startPoint x: 581, startPoint y: 411, endPoint x: 558, endPoint y: 409, distance: 23.1
click at [558, 409] on span "Resident / Tenant/Gym Pass" at bounding box center [558, 410] width 173 height 21
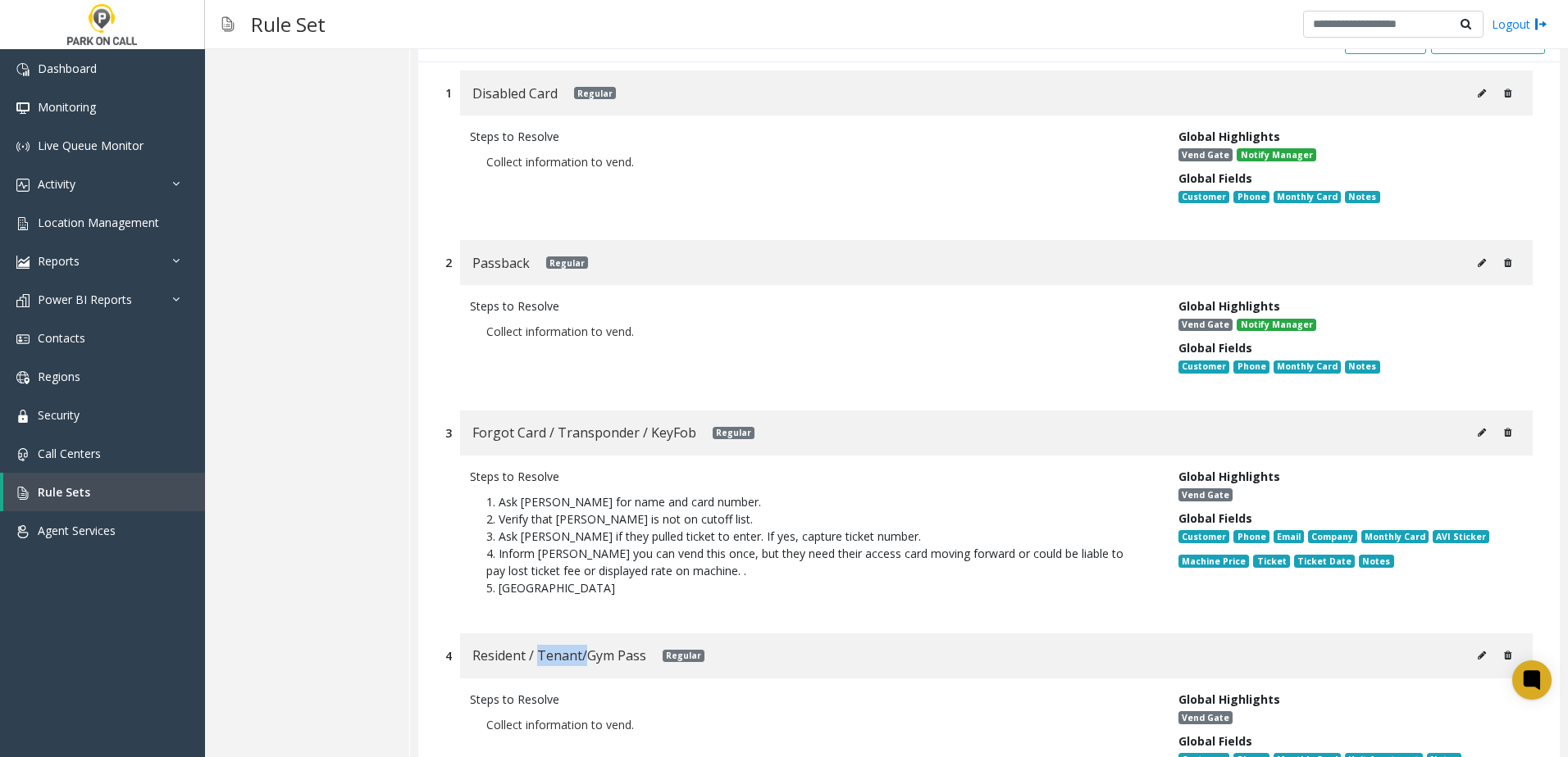
scroll to position [328, 0]
click at [615, 666] on span "Resident / Tenant/Gym Pass" at bounding box center [558, 657] width 173 height 21
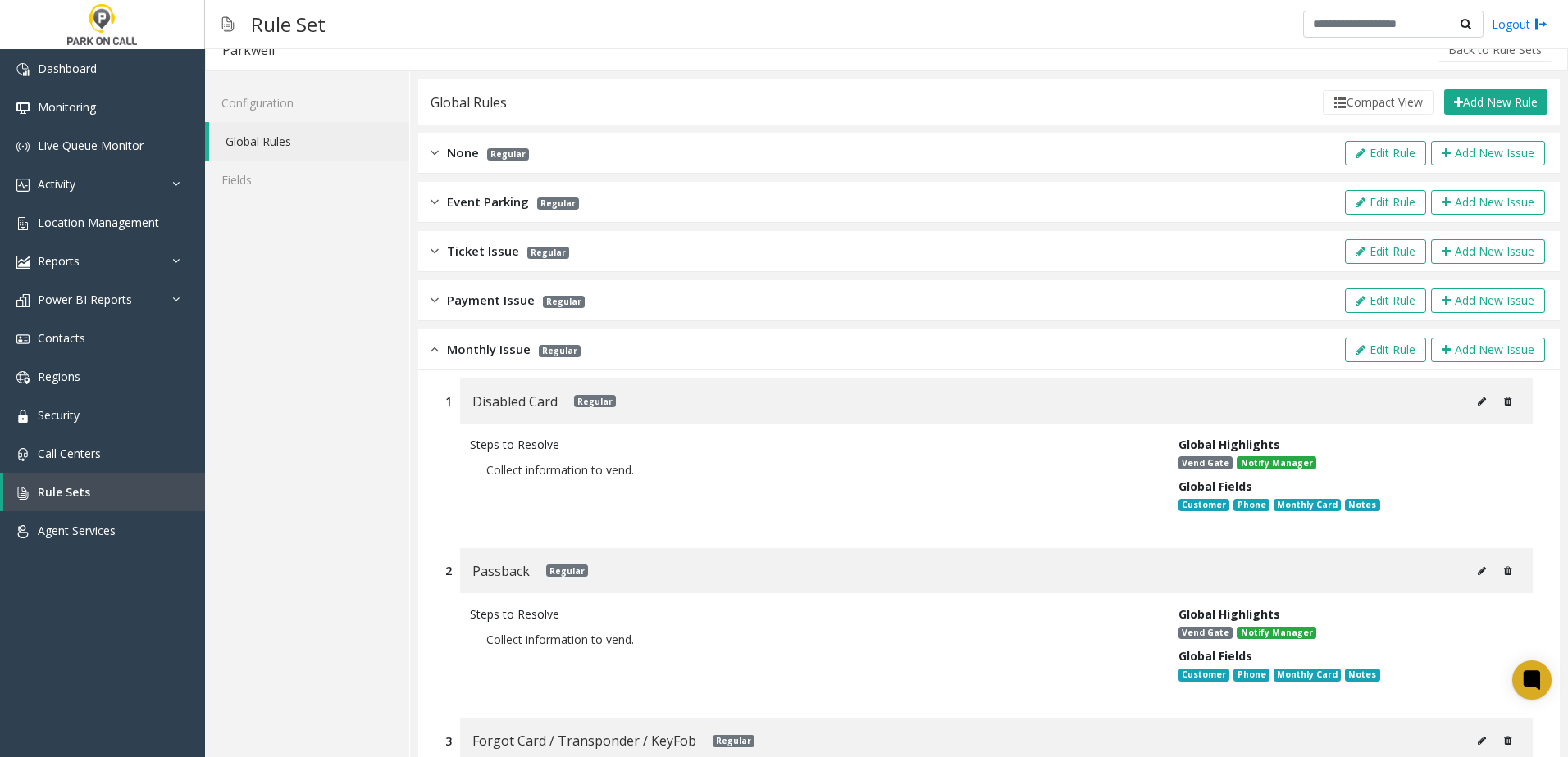
scroll to position [0, 0]
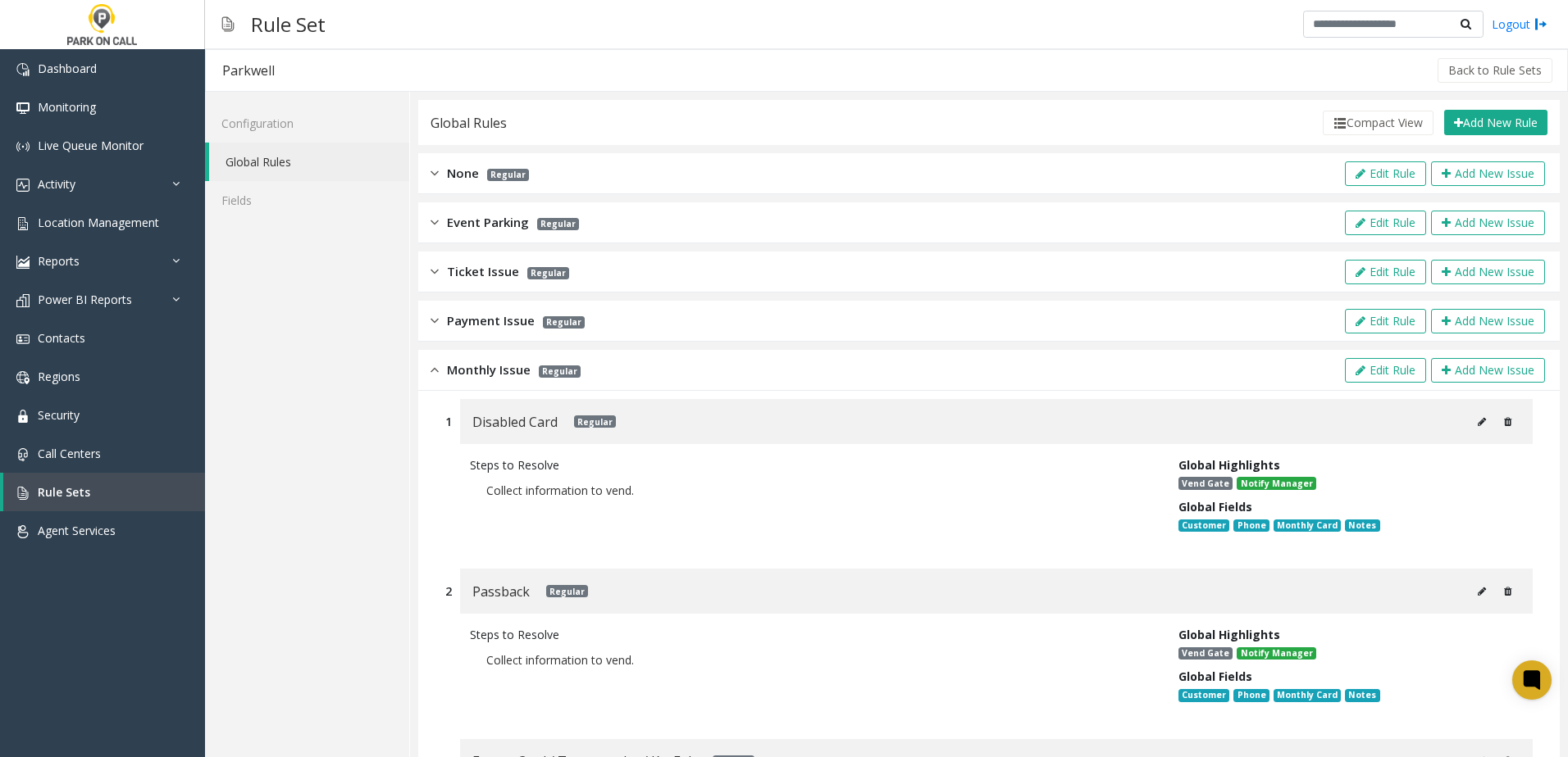
click at [431, 364] on img at bounding box center [434, 370] width 8 height 18
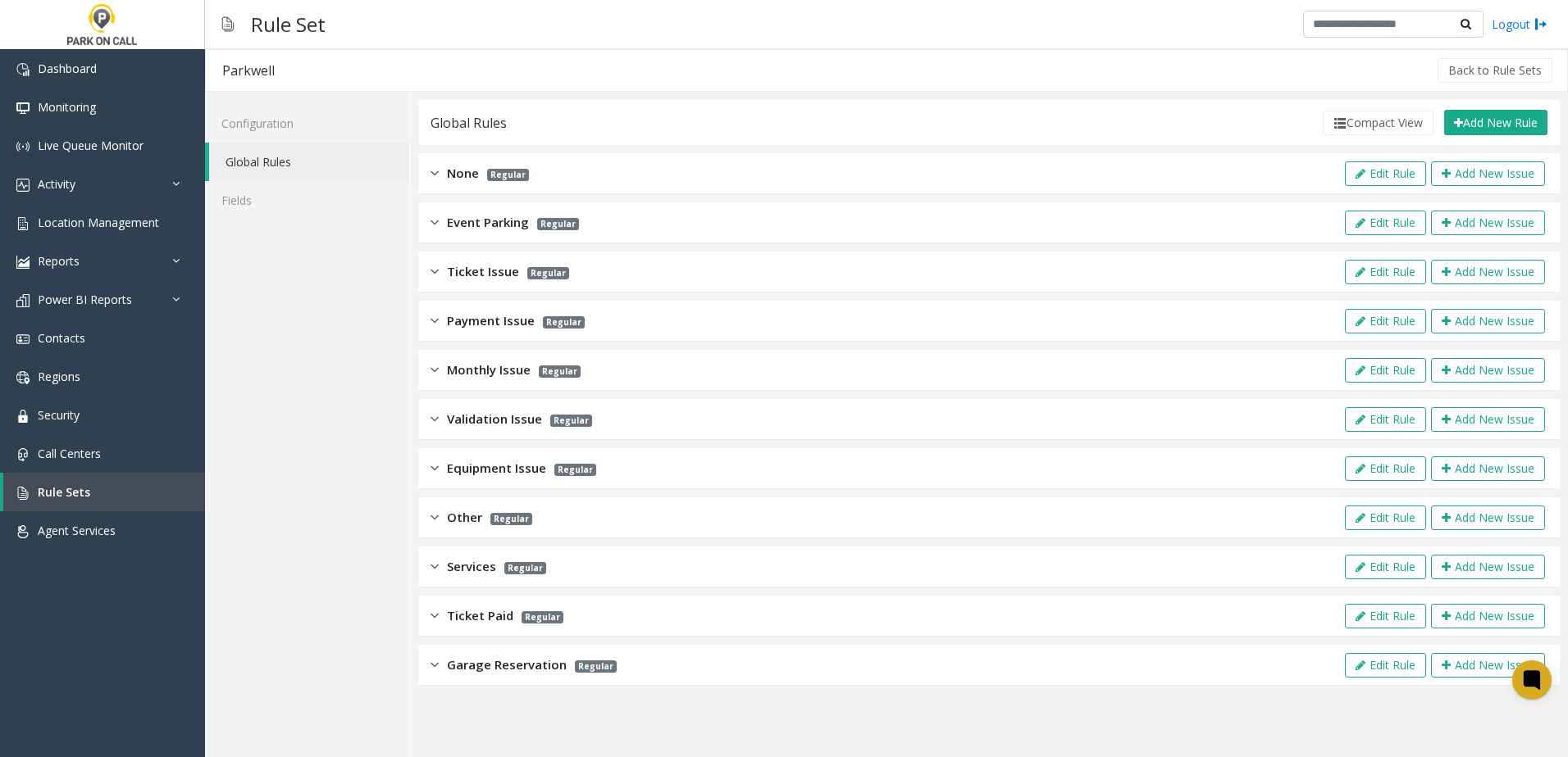
click at [328, 383] on div "Configuration Global Rules Fields" at bounding box center [307, 424] width 205 height 665
